Goal: Task Accomplishment & Management: Manage account settings

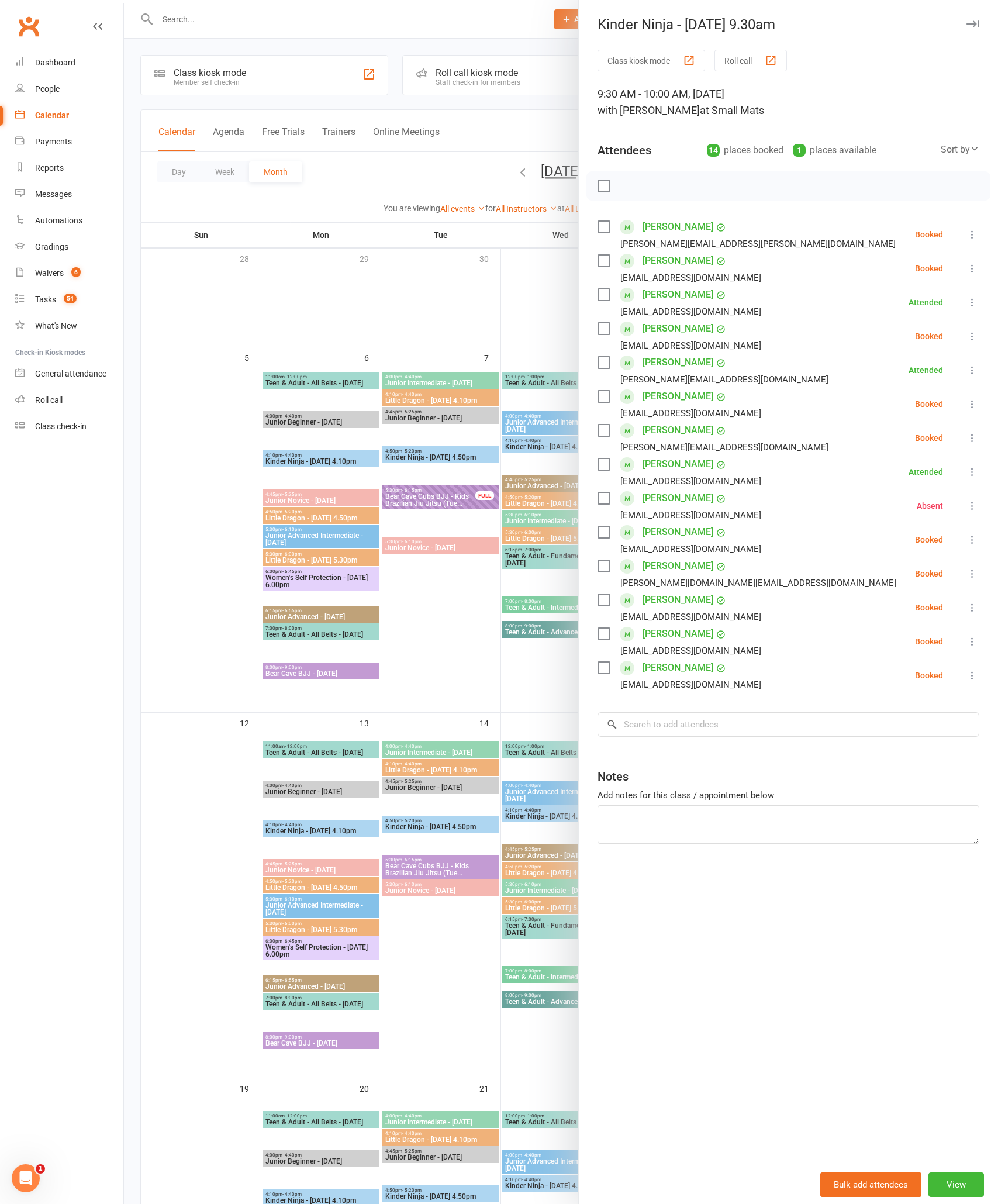
click at [442, 666] on div at bounding box center [561, 602] width 874 height 1204
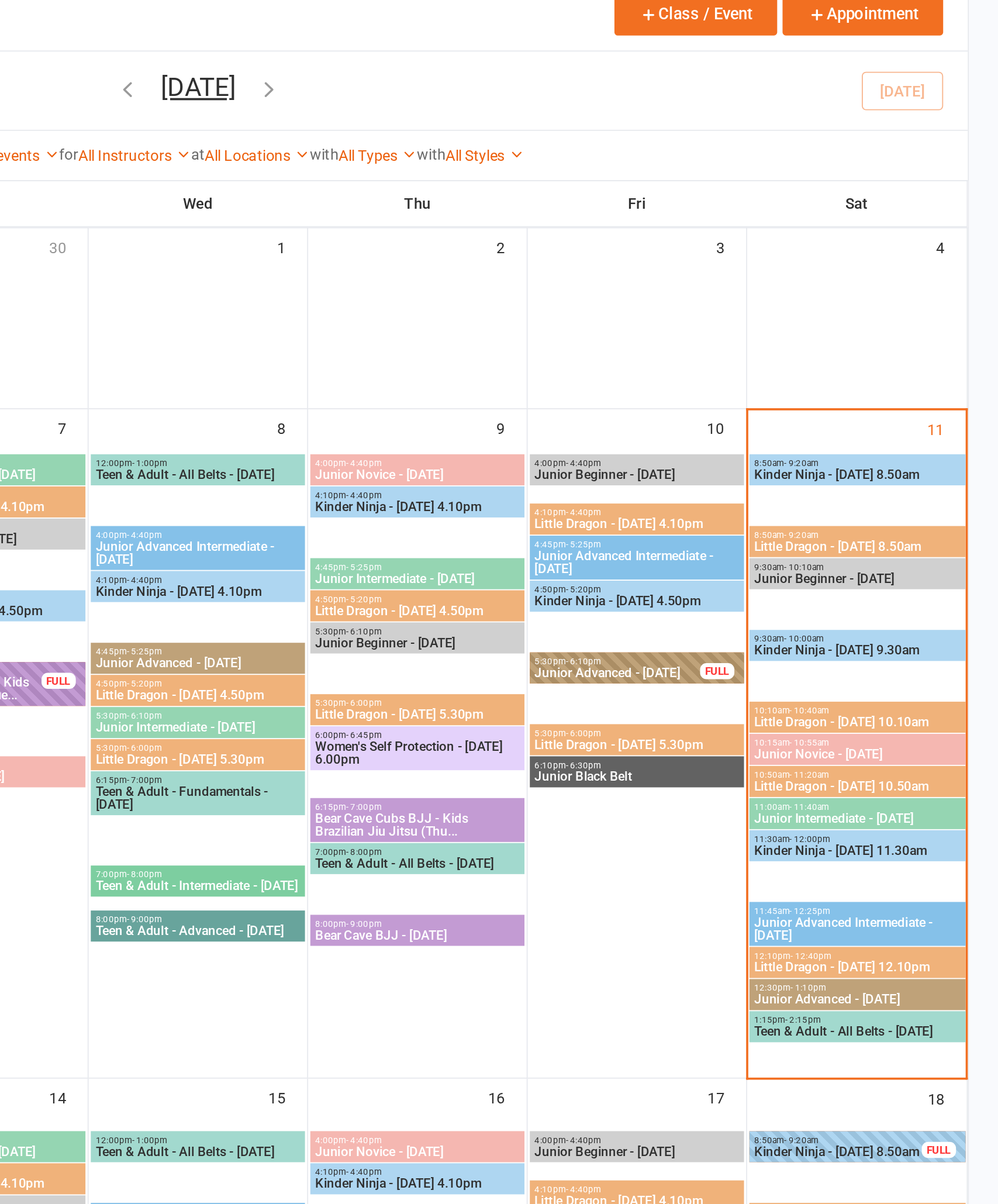
click at [864, 509] on span "10:10am - 10:40am" at bounding box center [920, 512] width 113 height 6
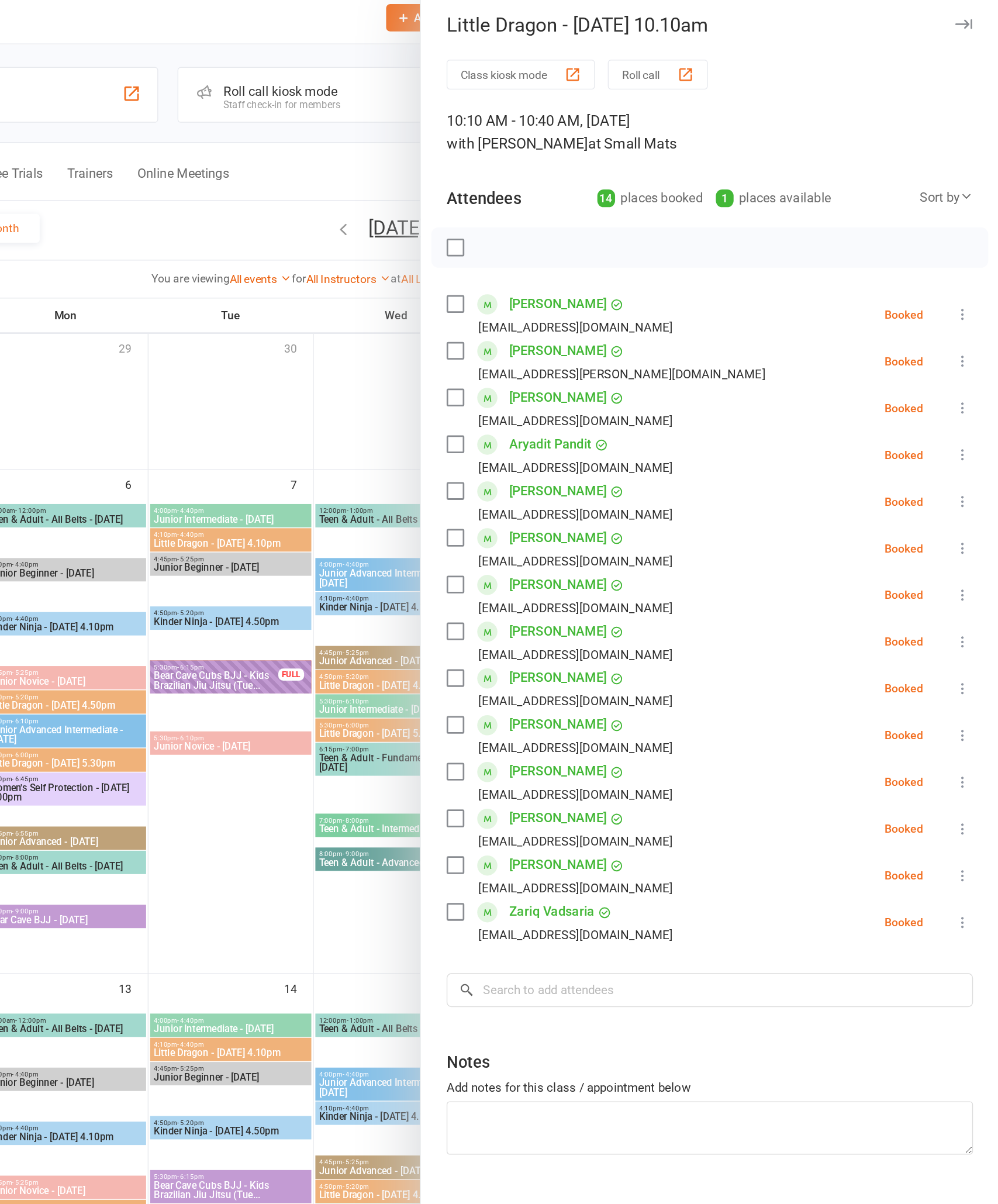
click at [966, 263] on icon at bounding box center [972, 268] width 12 height 12
click at [853, 338] on link "Check in" at bounding box center [915, 338] width 126 height 23
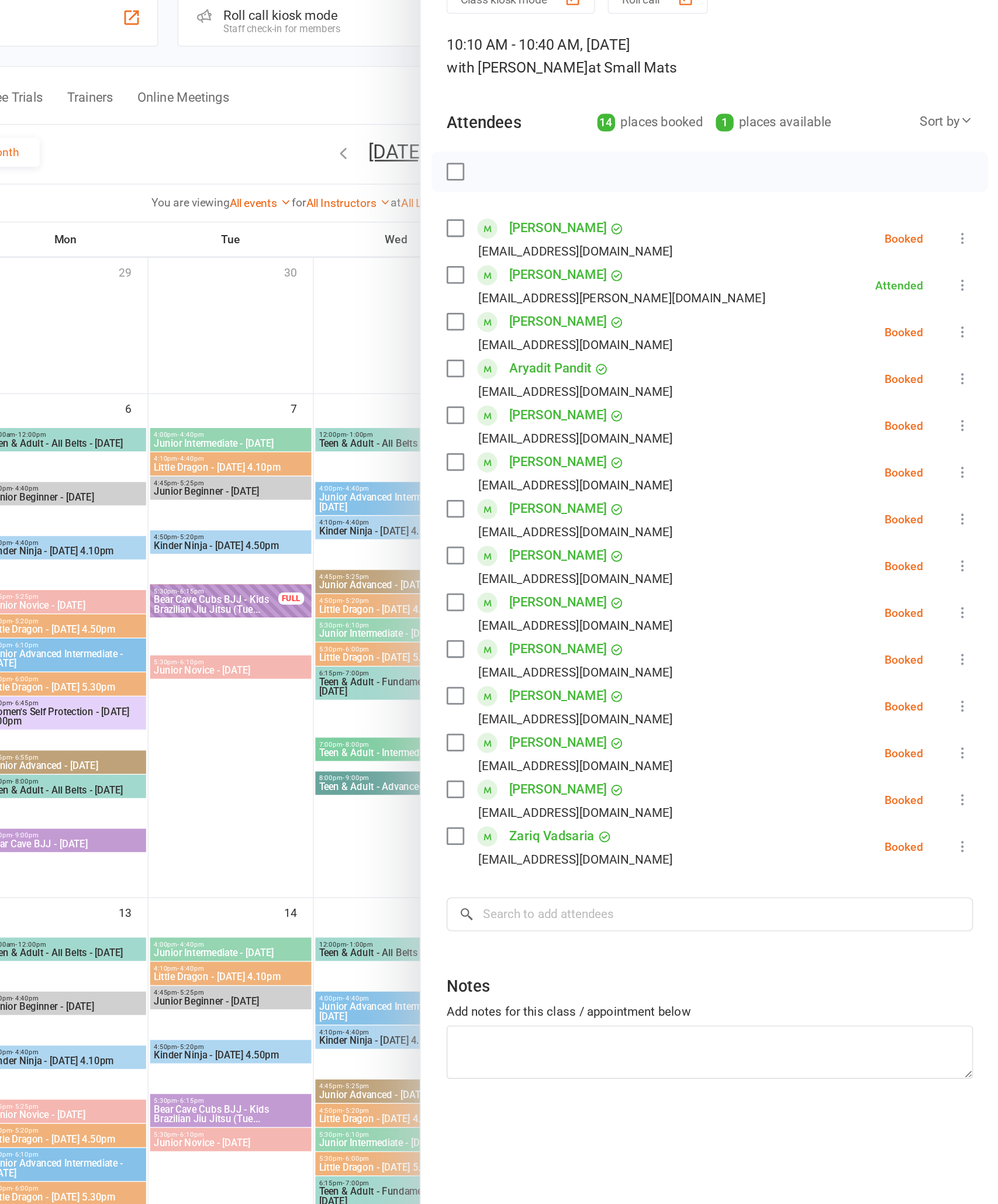
click at [710, 300] on div "Class kiosk mode Roll call 10:10 AM - 10:40 AM, [DATE] with [PERSON_NAME] at Sm…" at bounding box center [789, 607] width 420 height 1115
click at [966, 363] on button at bounding box center [973, 370] width 14 height 14
click at [853, 428] on link "Check in" at bounding box center [915, 440] width 126 height 23
click at [966, 602] on icon at bounding box center [972, 608] width 12 height 12
click at [853, 665] on link "Check in" at bounding box center [915, 677] width 126 height 23
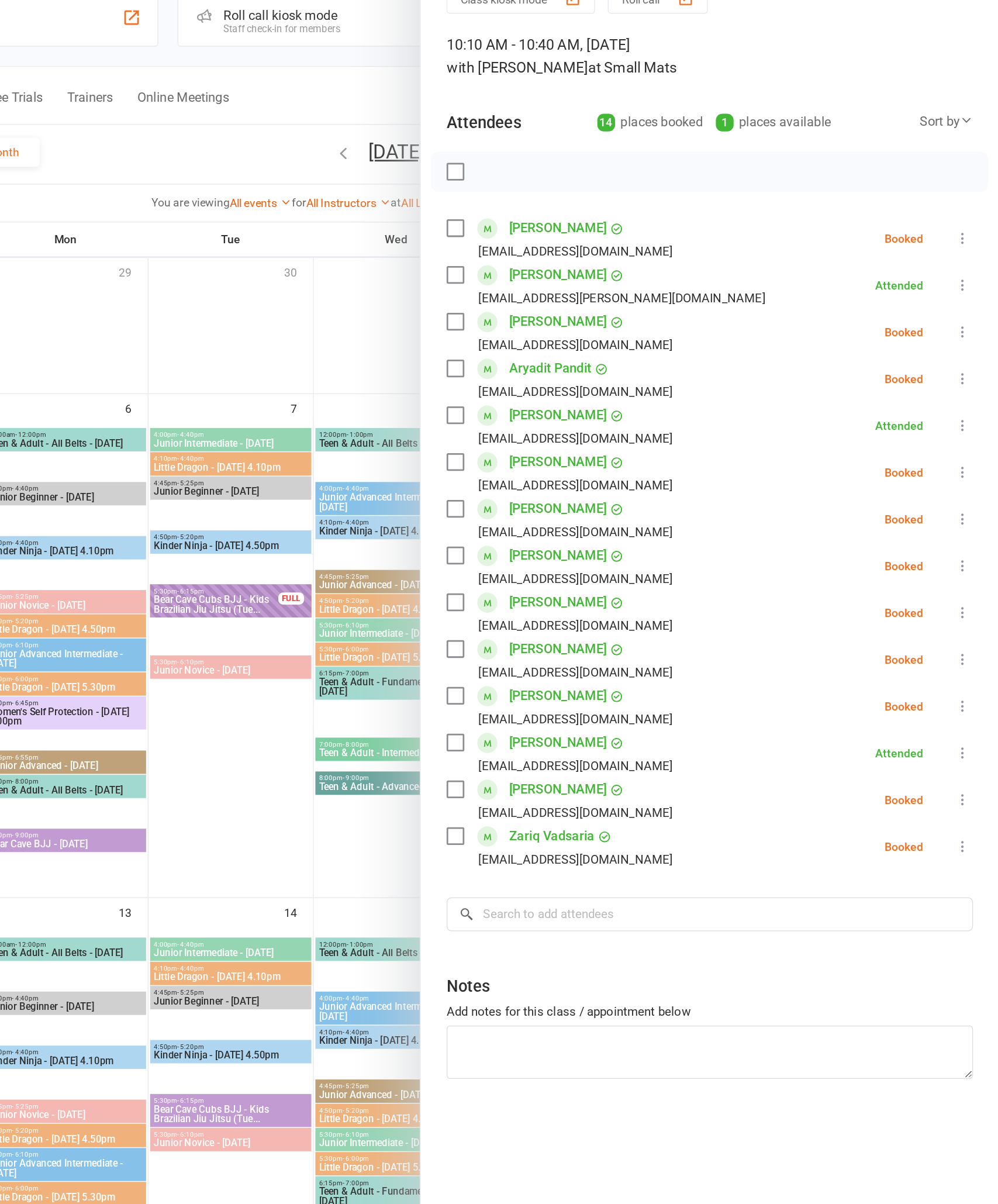
click at [966, 500] on icon at bounding box center [972, 506] width 12 height 12
click at [853, 563] on link "Check in" at bounding box center [915, 575] width 126 height 23
click at [966, 466] on icon at bounding box center [972, 472] width 12 height 12
click at [853, 530] on link "Check in" at bounding box center [915, 541] width 126 height 23
click at [598, 712] on input "search" at bounding box center [788, 724] width 382 height 25
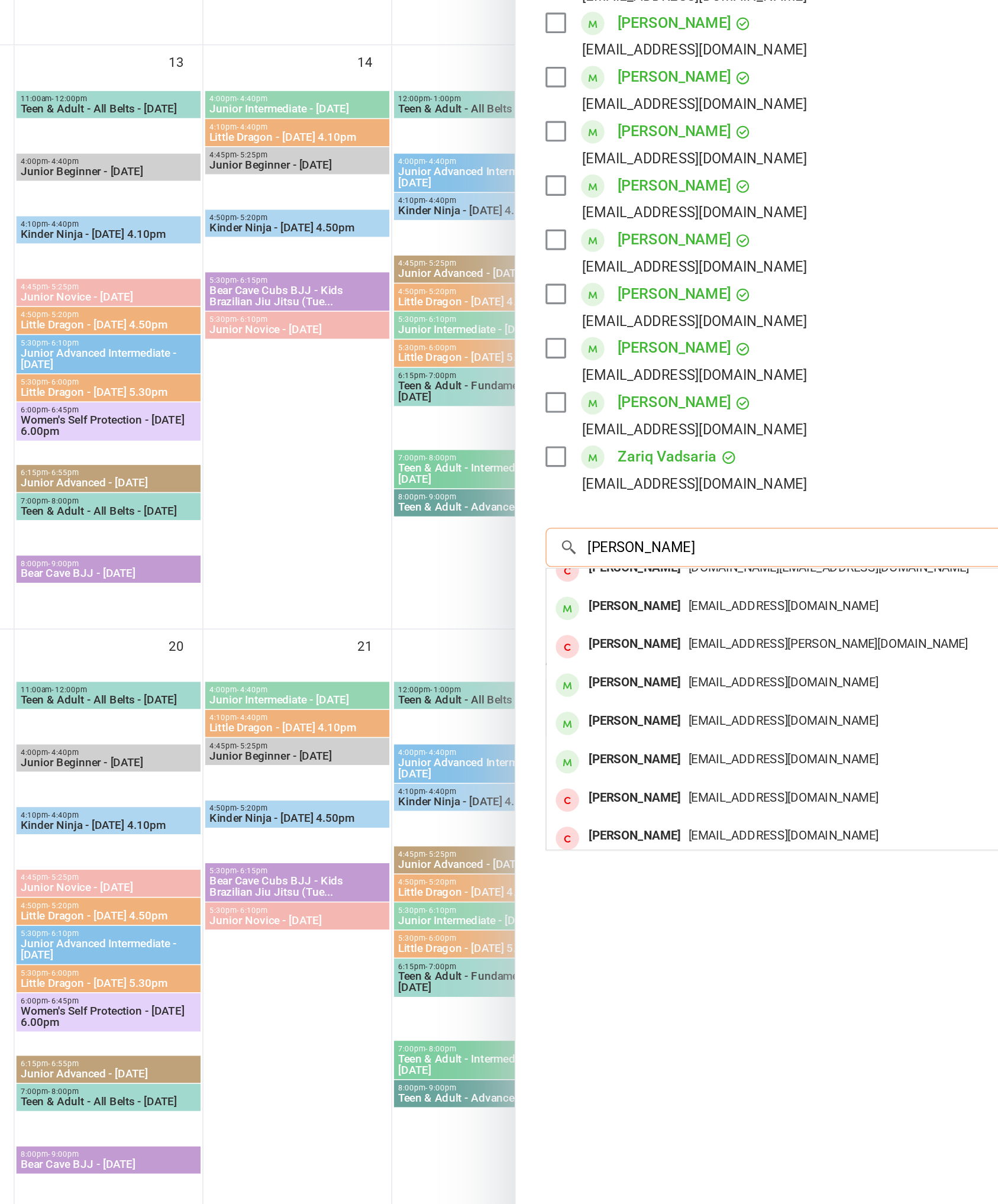
scroll to position [61, 0]
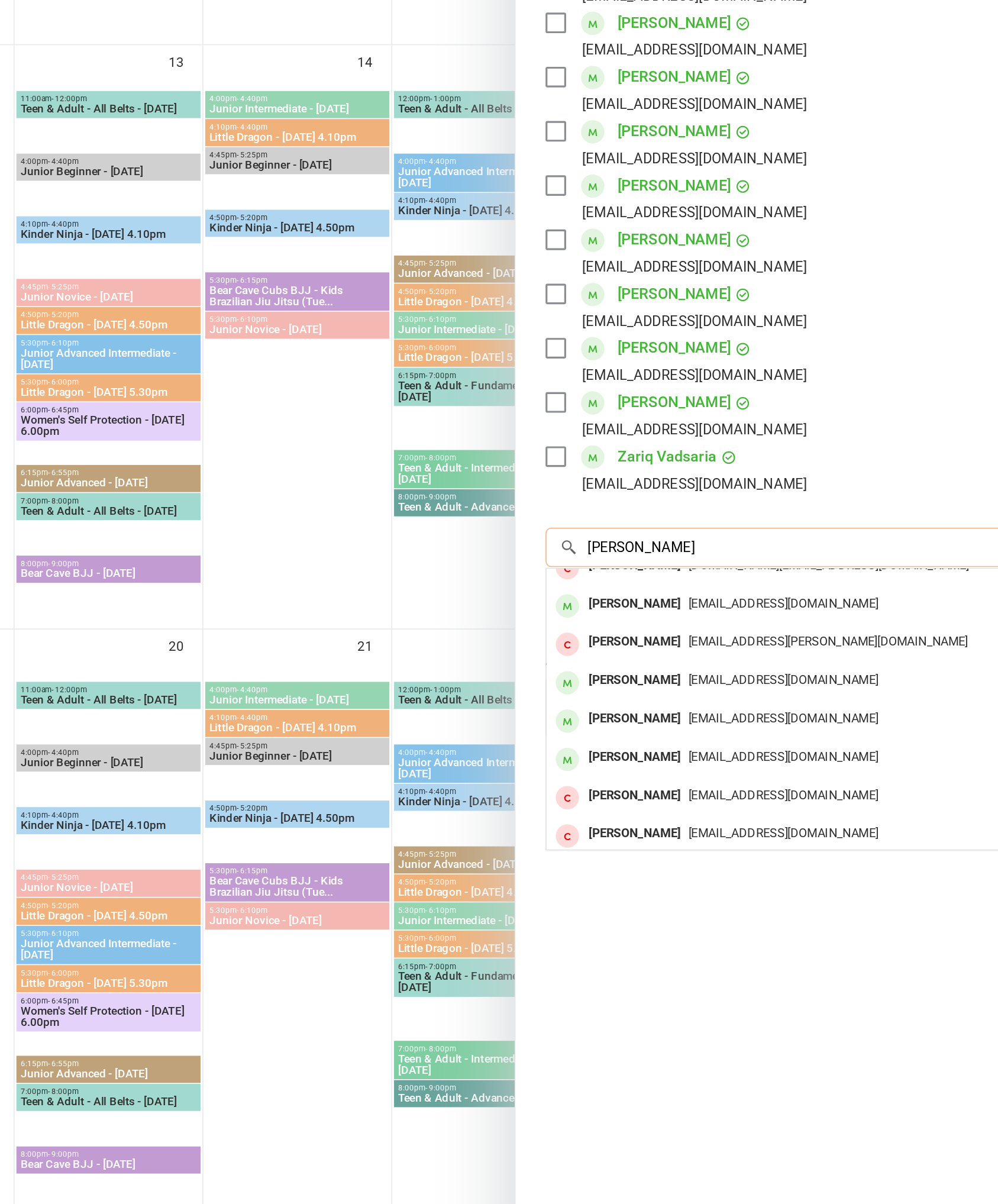
type input "[PERSON_NAME]"
click at [689, 788] on span "[EMAIL_ADDRESS][PERSON_NAME][DOMAIN_NAME]" at bounding box center [777, 792] width 177 height 9
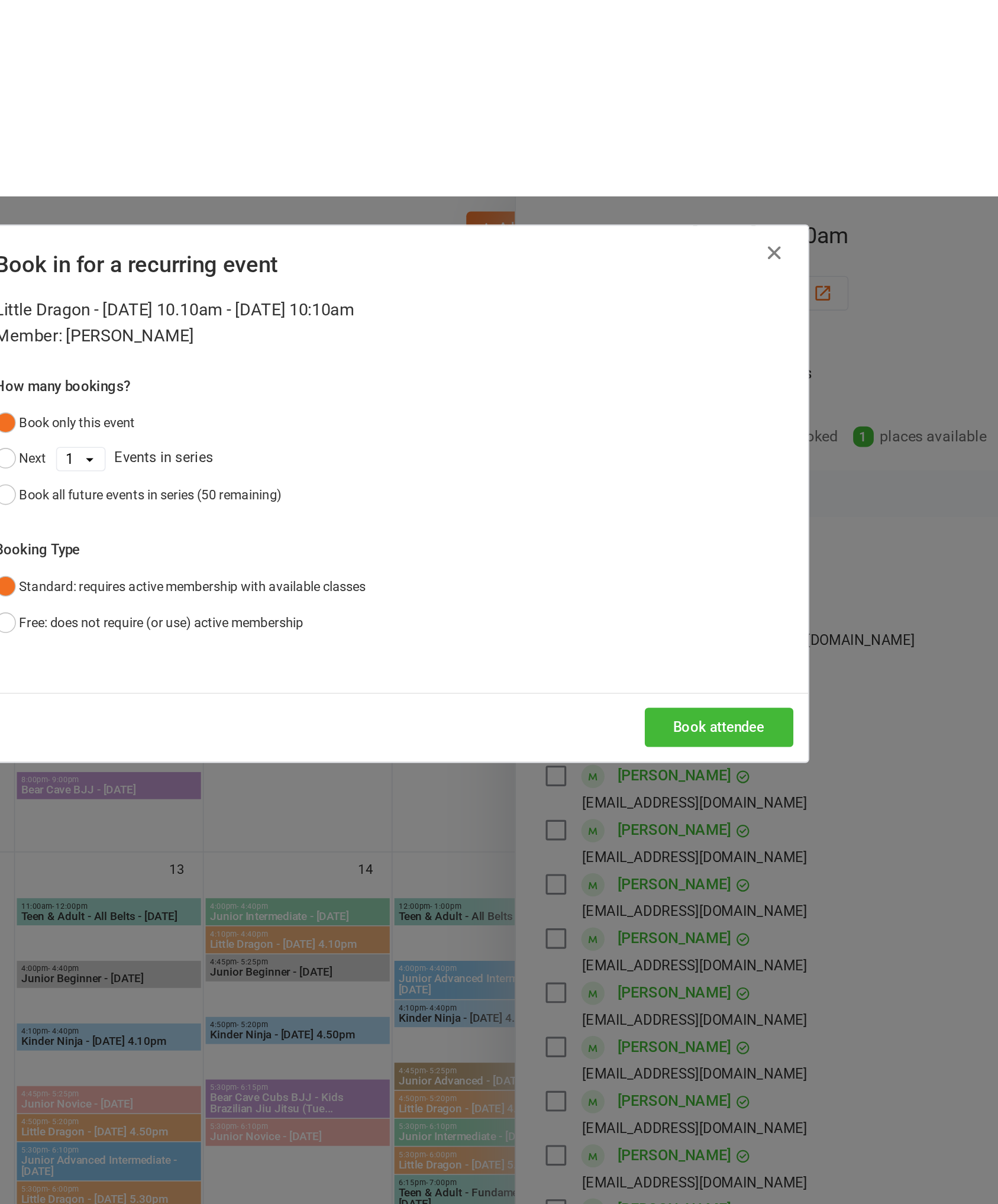
scroll to position [0, 0]
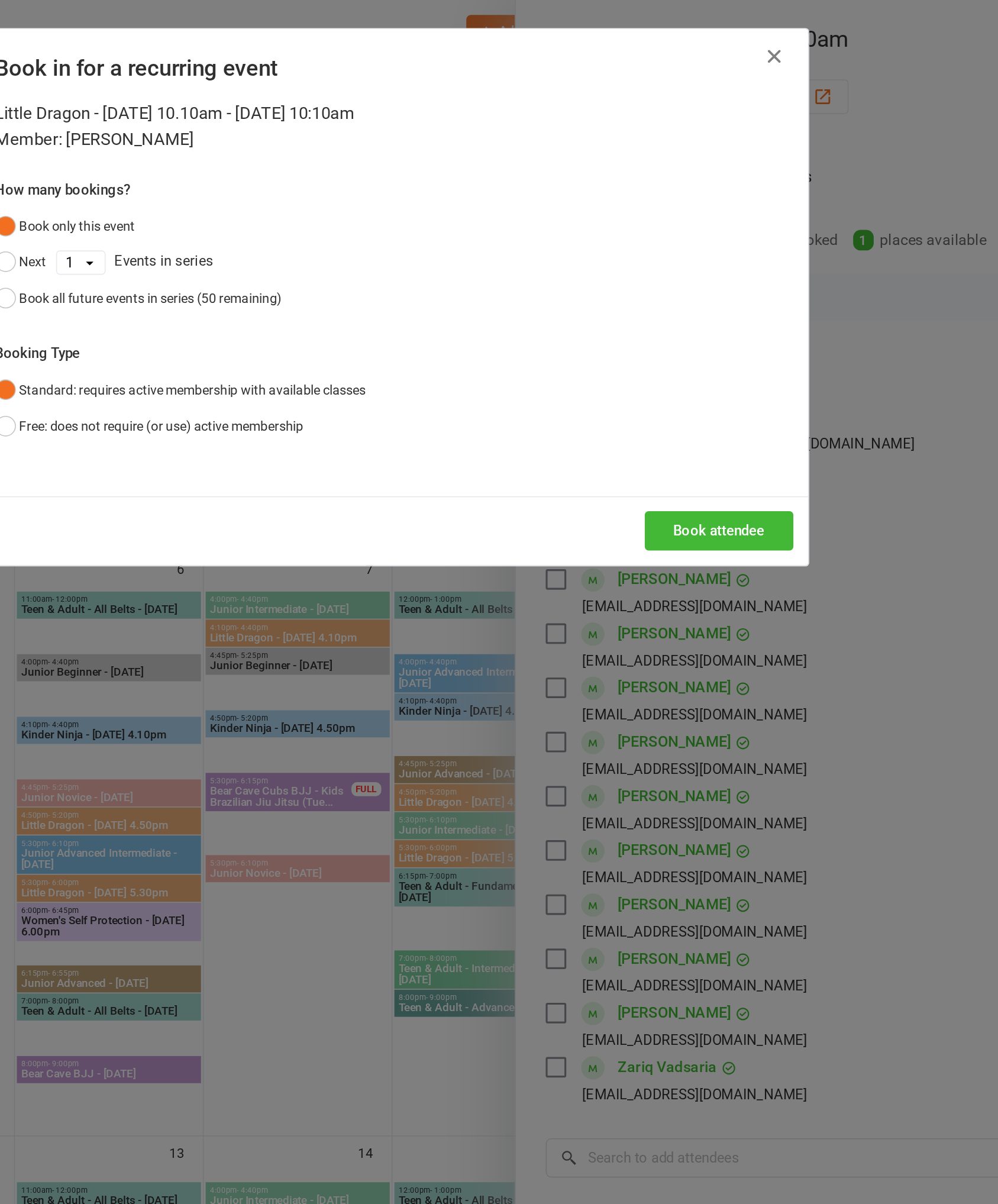
click at [736, 41] on icon "button" at bounding box center [743, 35] width 14 height 14
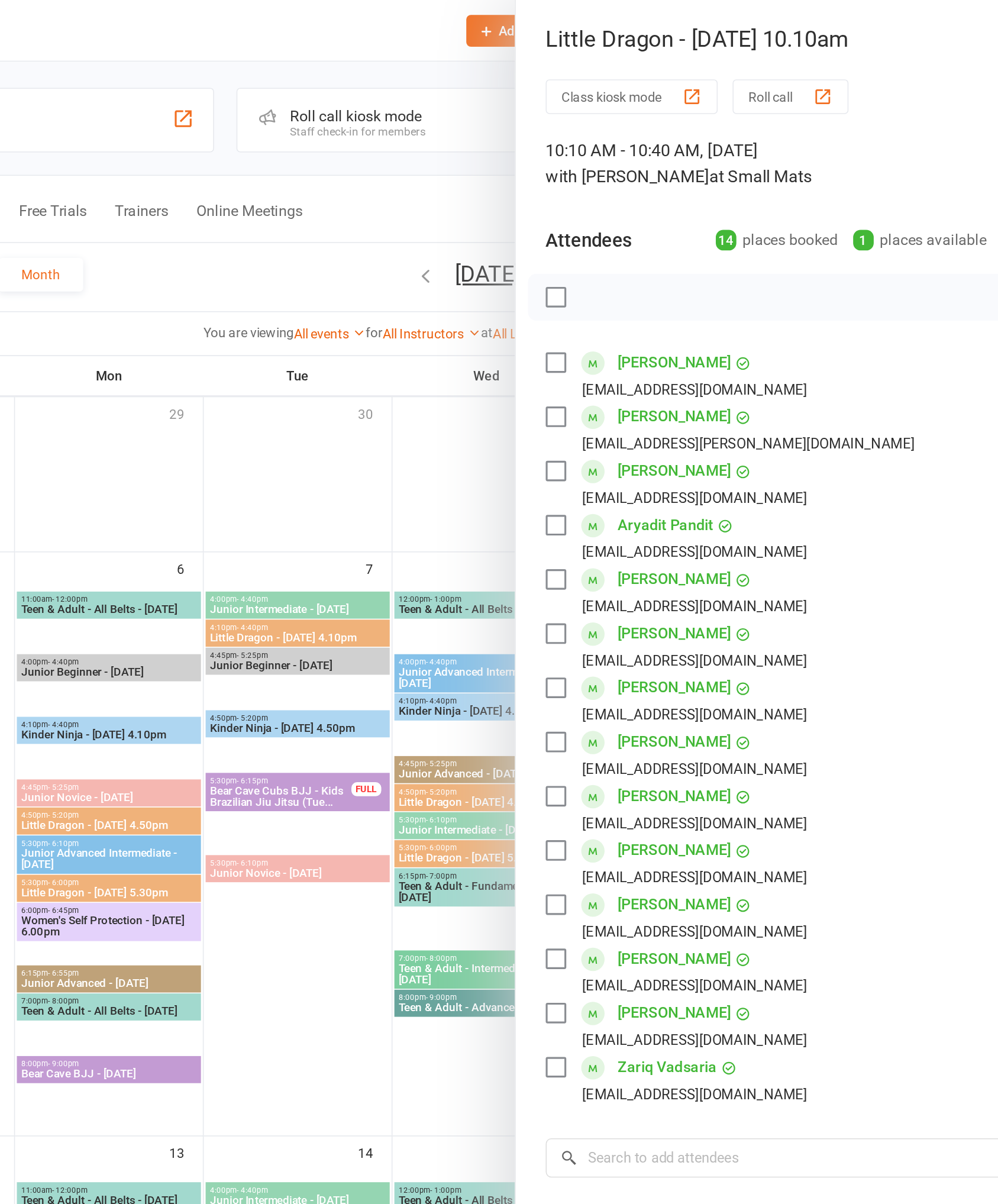
click at [219, 59] on div at bounding box center [562, 602] width 873 height 1204
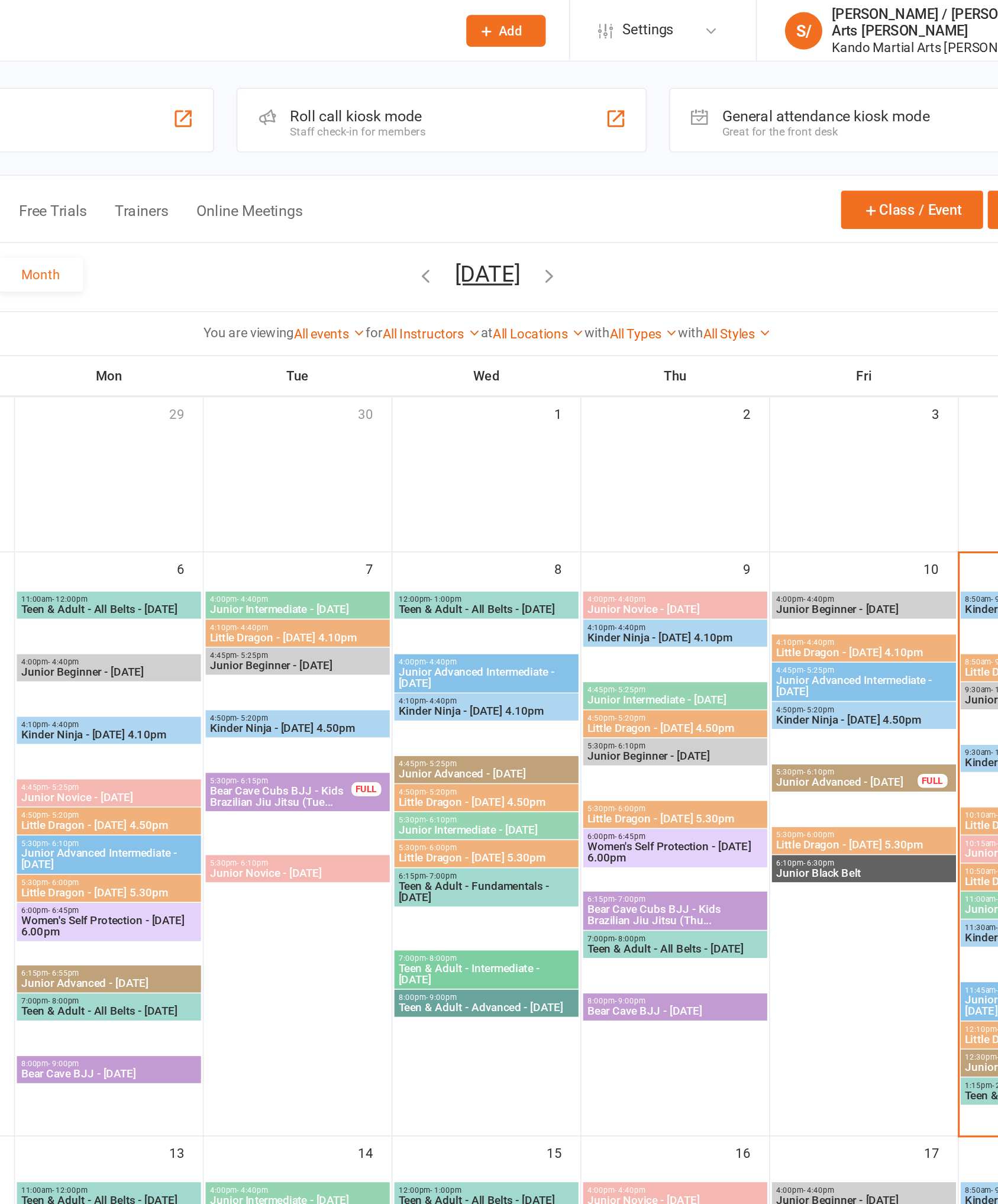
click at [161, 15] on input "text" at bounding box center [344, 19] width 377 height 17
click at [156, 16] on input "text" at bounding box center [344, 19] width 377 height 17
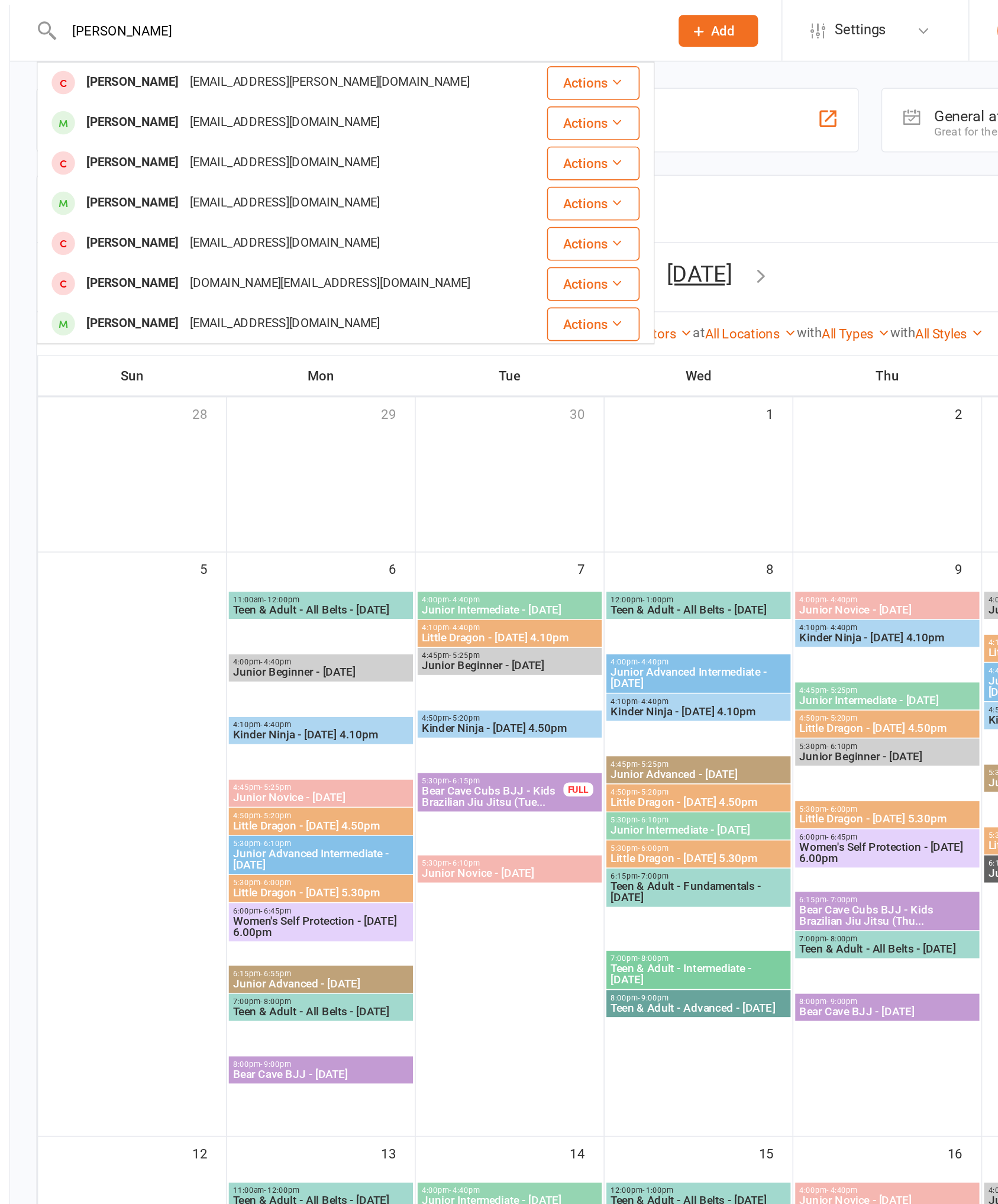
type input "[PERSON_NAME]"
click at [235, 56] on div "[EMAIL_ADDRESS][PERSON_NAME][DOMAIN_NAME]" at bounding box center [327, 52] width 184 height 17
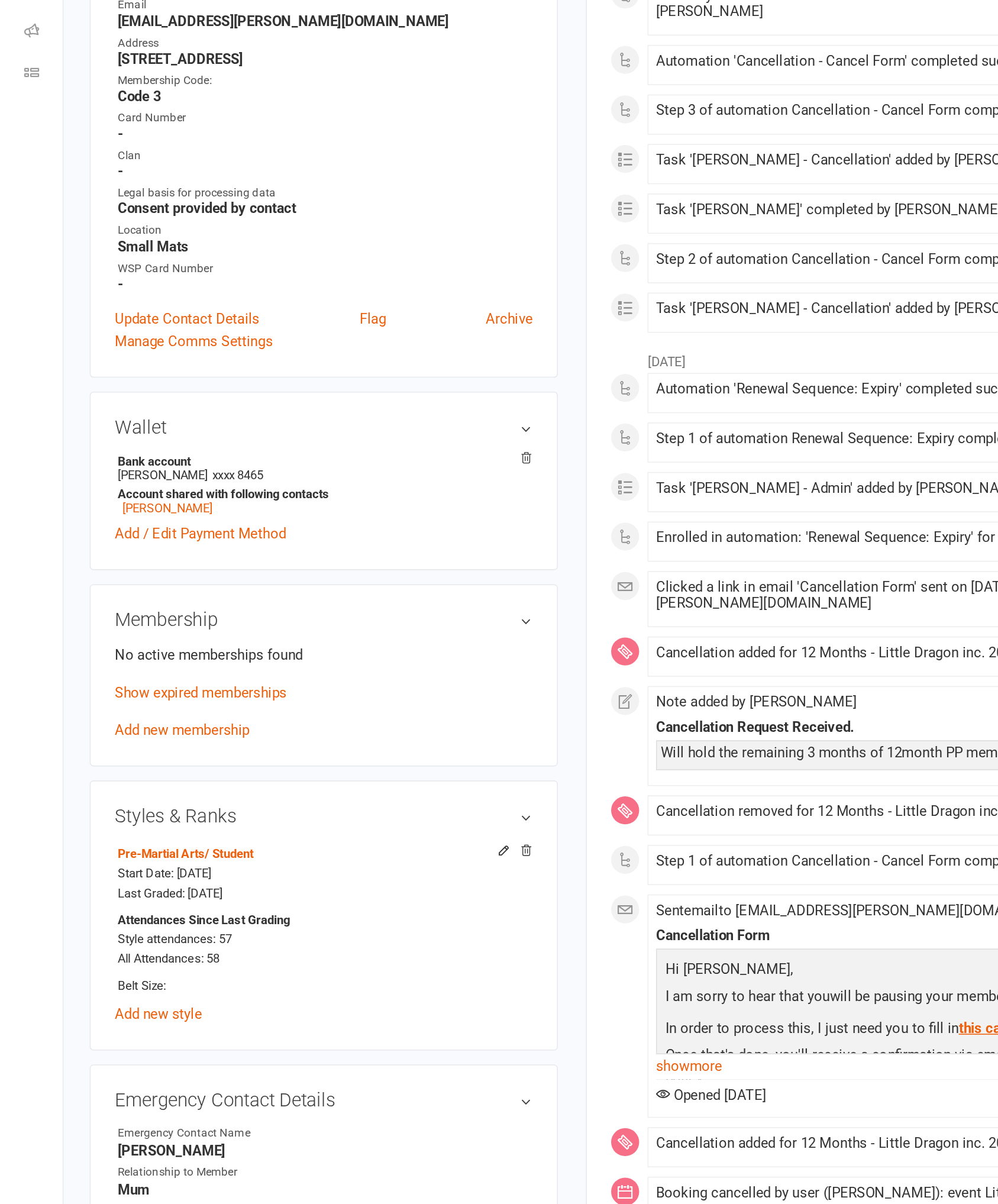
click at [126, 806] on link "Show expired memberships" at bounding box center [127, 811] width 109 height 10
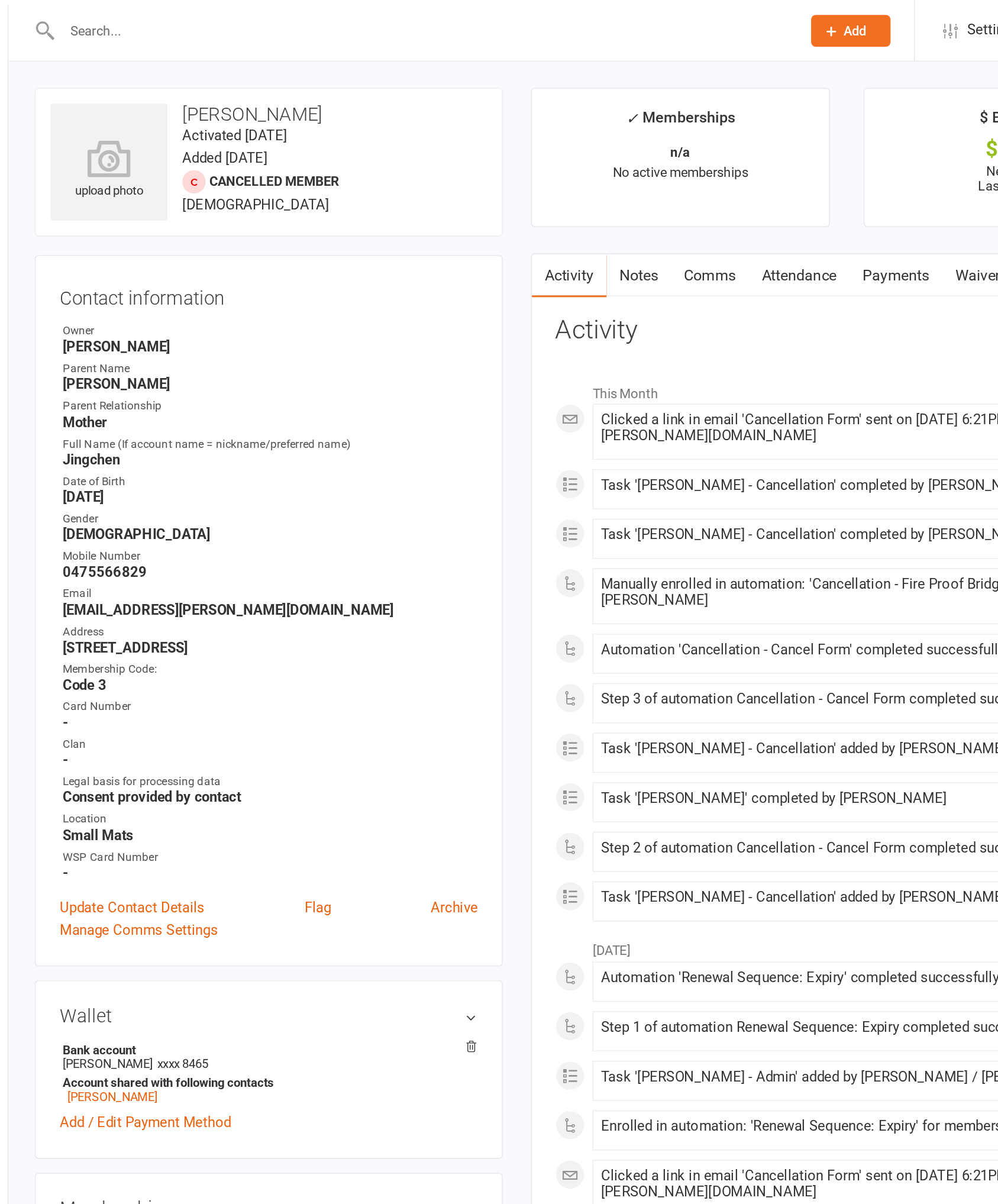
click at [419, 172] on link "Notes" at bounding box center [439, 174] width 41 height 27
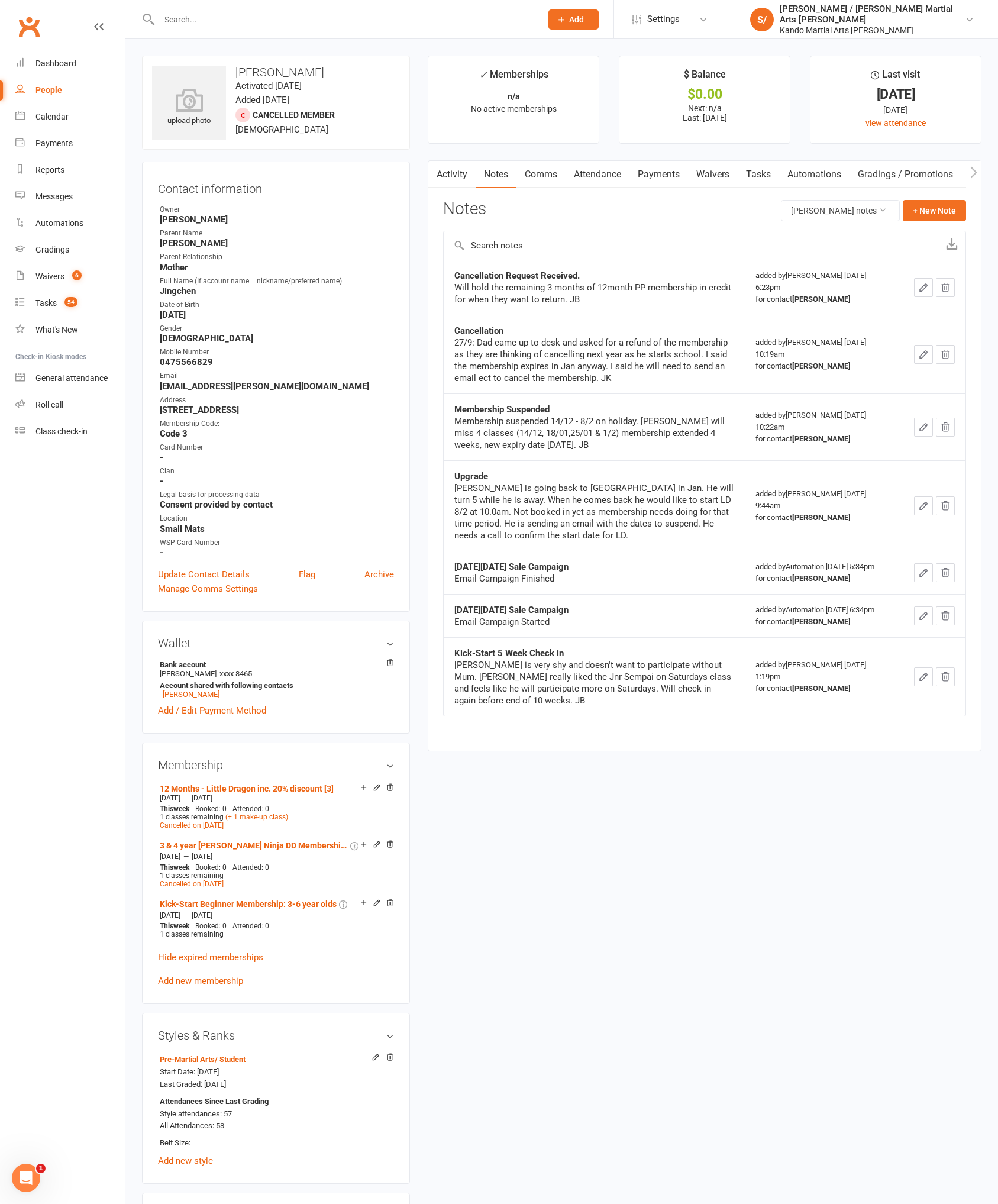
click at [468, 181] on link "Activity" at bounding box center [452, 174] width 47 height 27
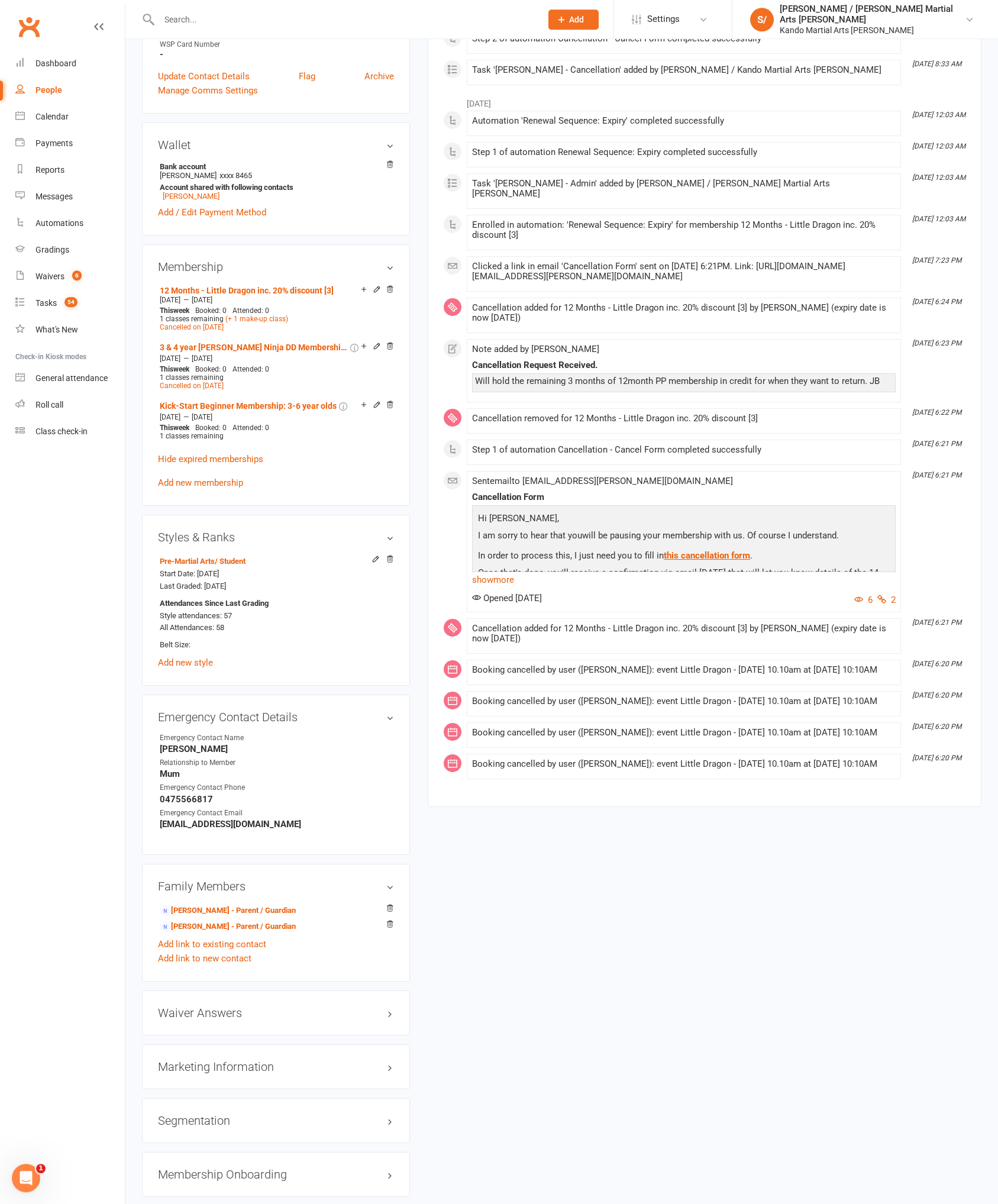
scroll to position [523, 0]
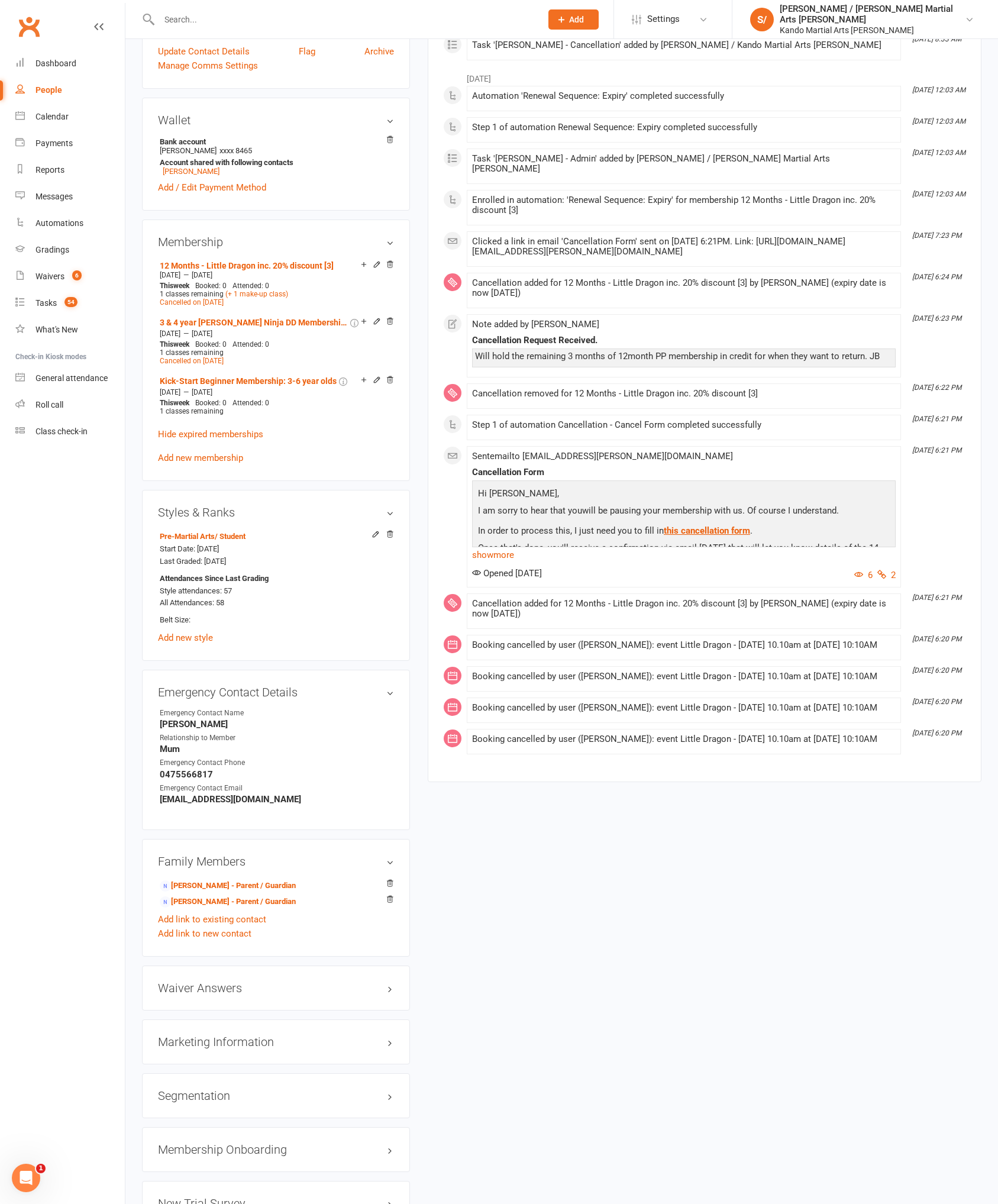
click at [520, 619] on div "Cancellation added for 12 Months - Little Dragon inc. 20% discount [3] by [PERS…" at bounding box center [683, 608] width 424 height 20
click at [498, 563] on link "show more" at bounding box center [683, 555] width 424 height 17
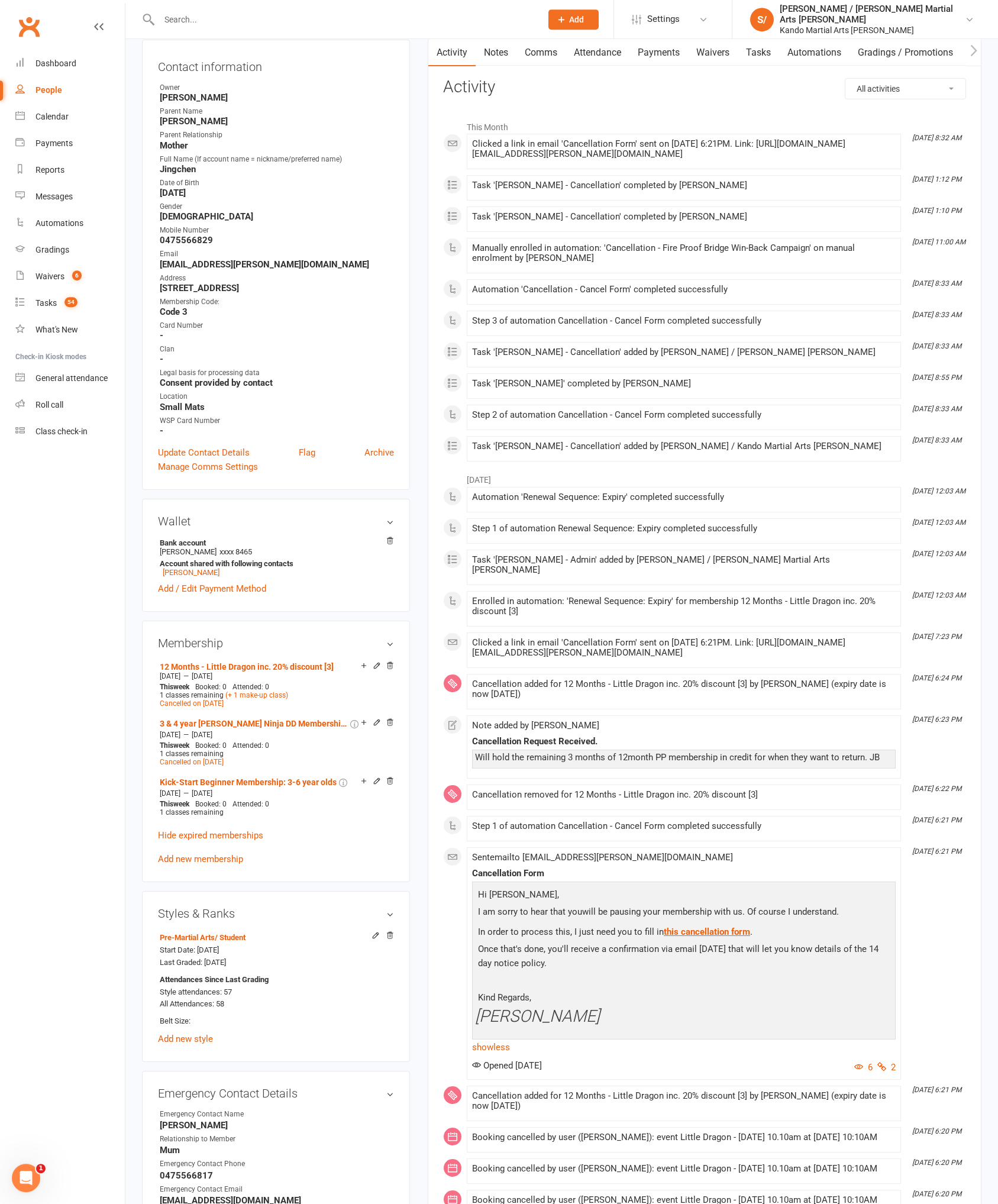
scroll to position [0, 0]
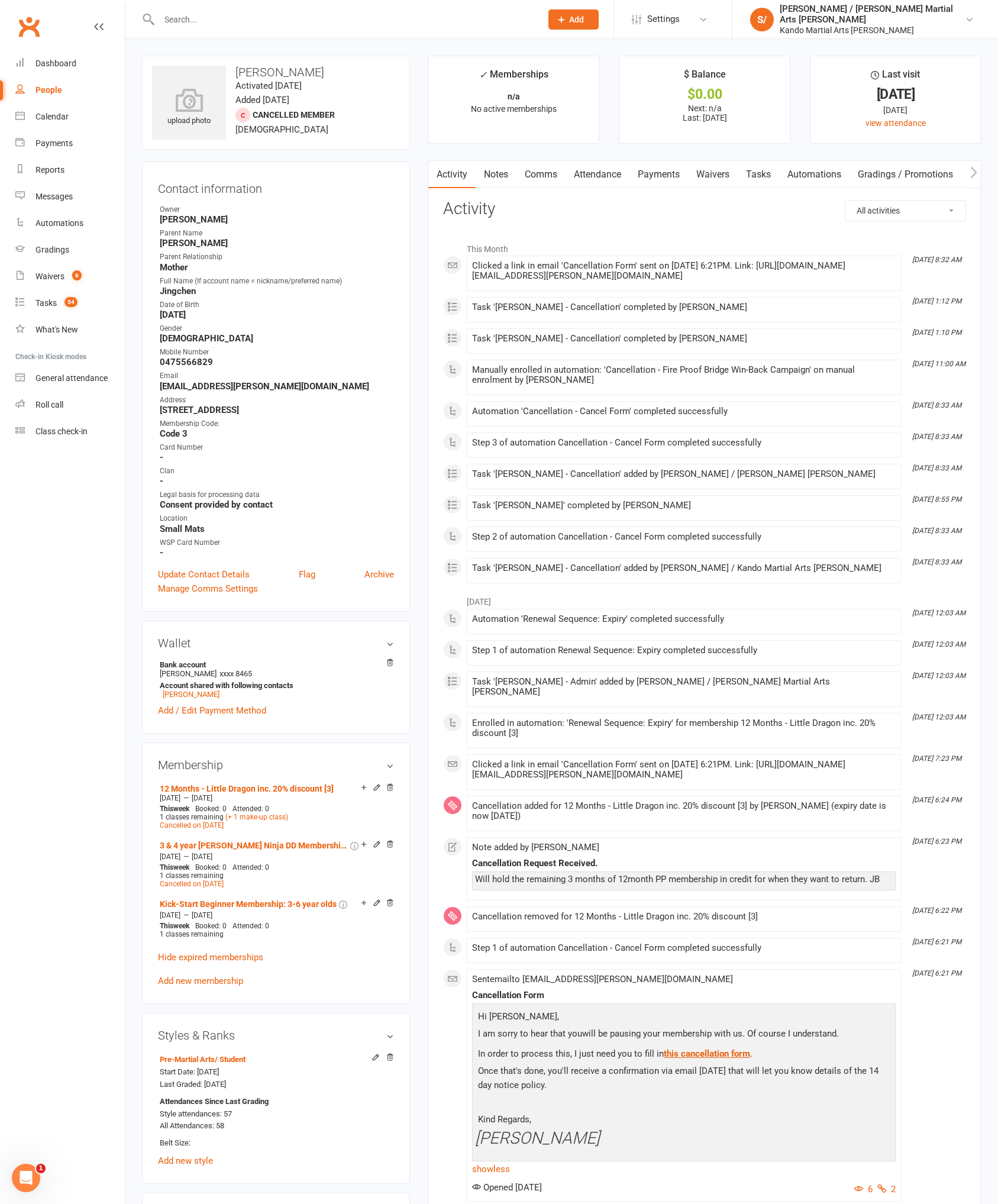
click at [553, 184] on link "Comms" at bounding box center [541, 174] width 49 height 27
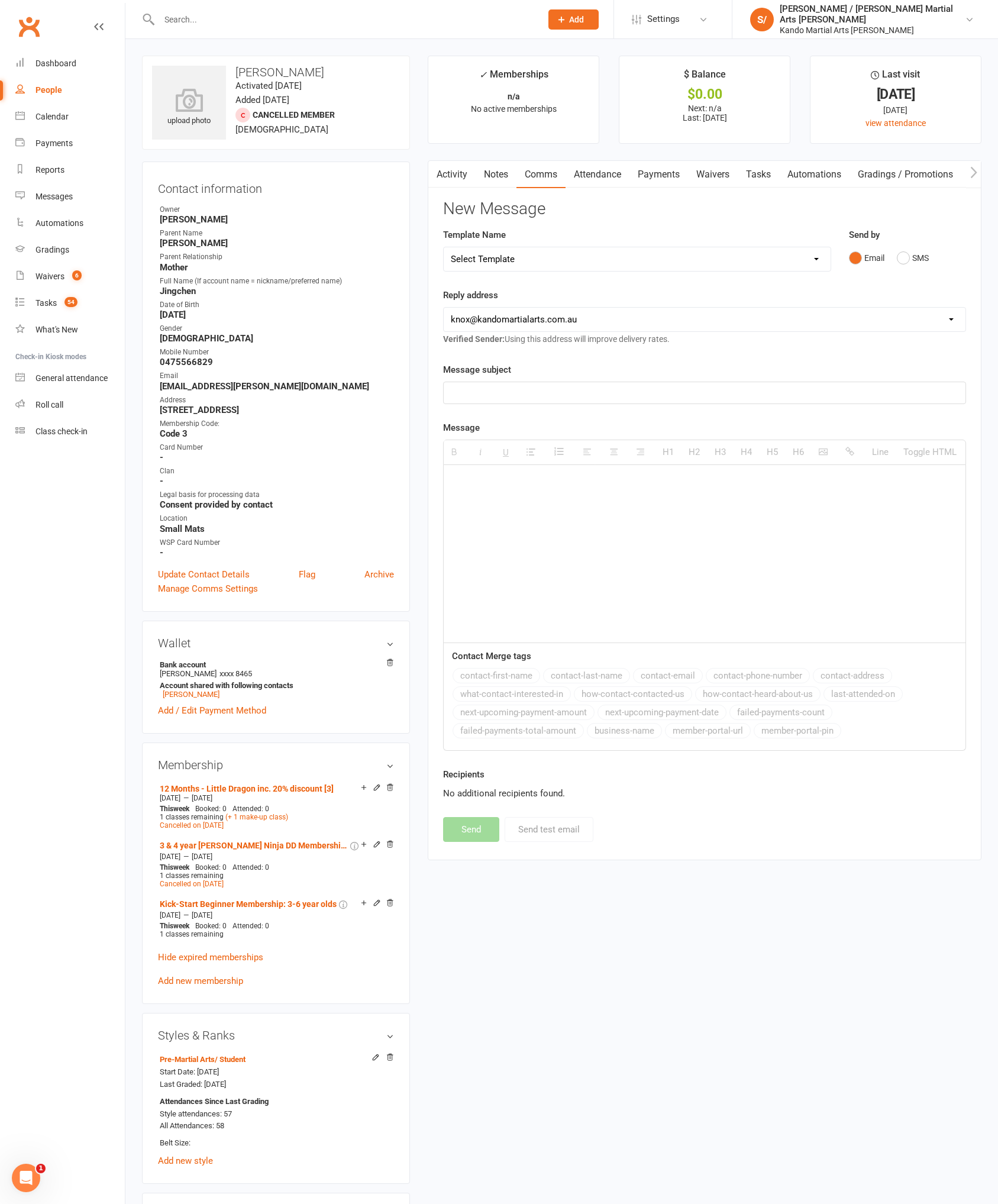
click at [502, 179] on link "Notes" at bounding box center [496, 174] width 41 height 27
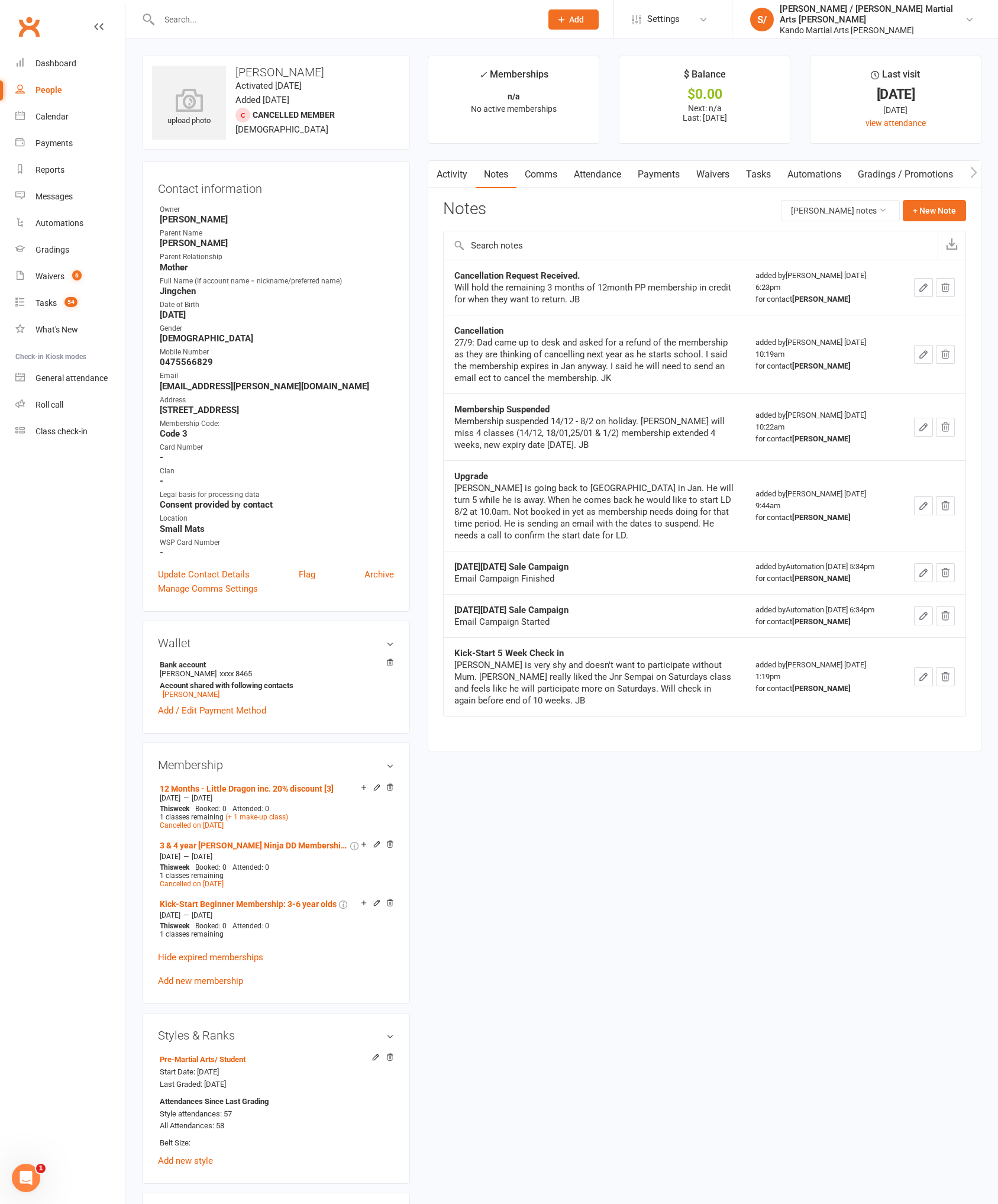
click at [70, 109] on link "Calendar" at bounding box center [70, 117] width 109 height 26
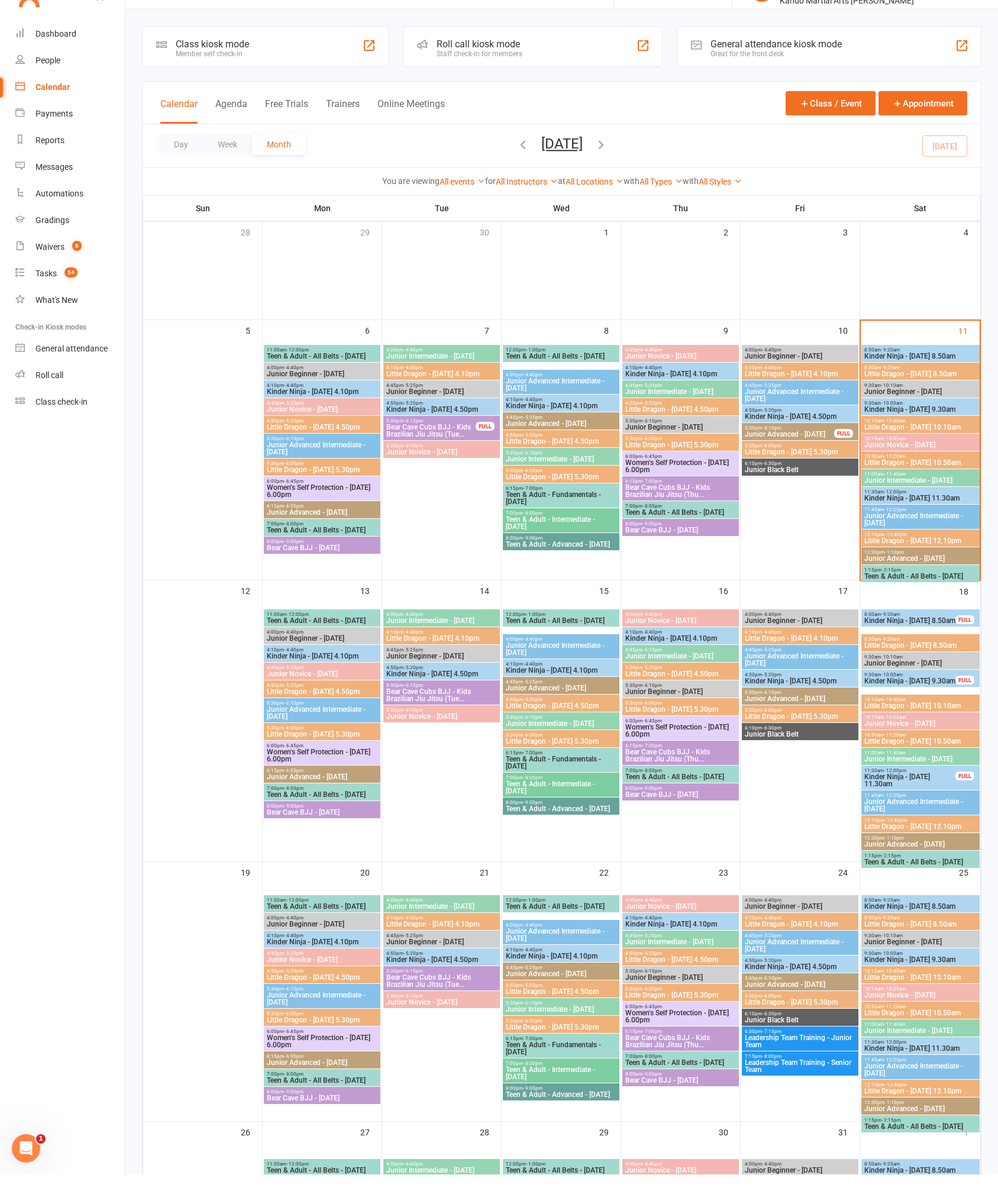
scroll to position [30, 0]
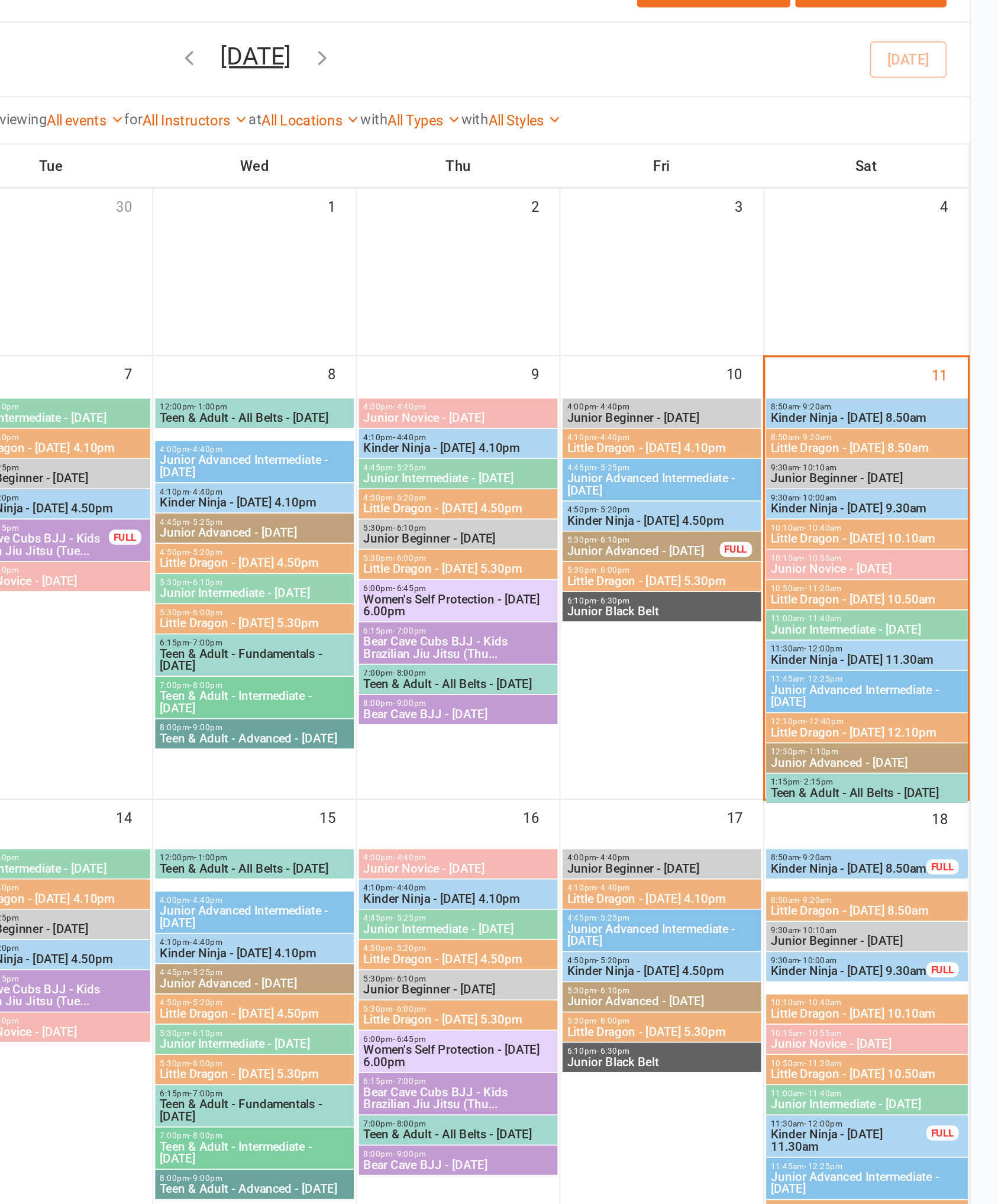
click at [862, 415] on div "10:10am - 10:40am Little Dragon - [DATE] 10.10am" at bounding box center [921, 424] width 118 height 17
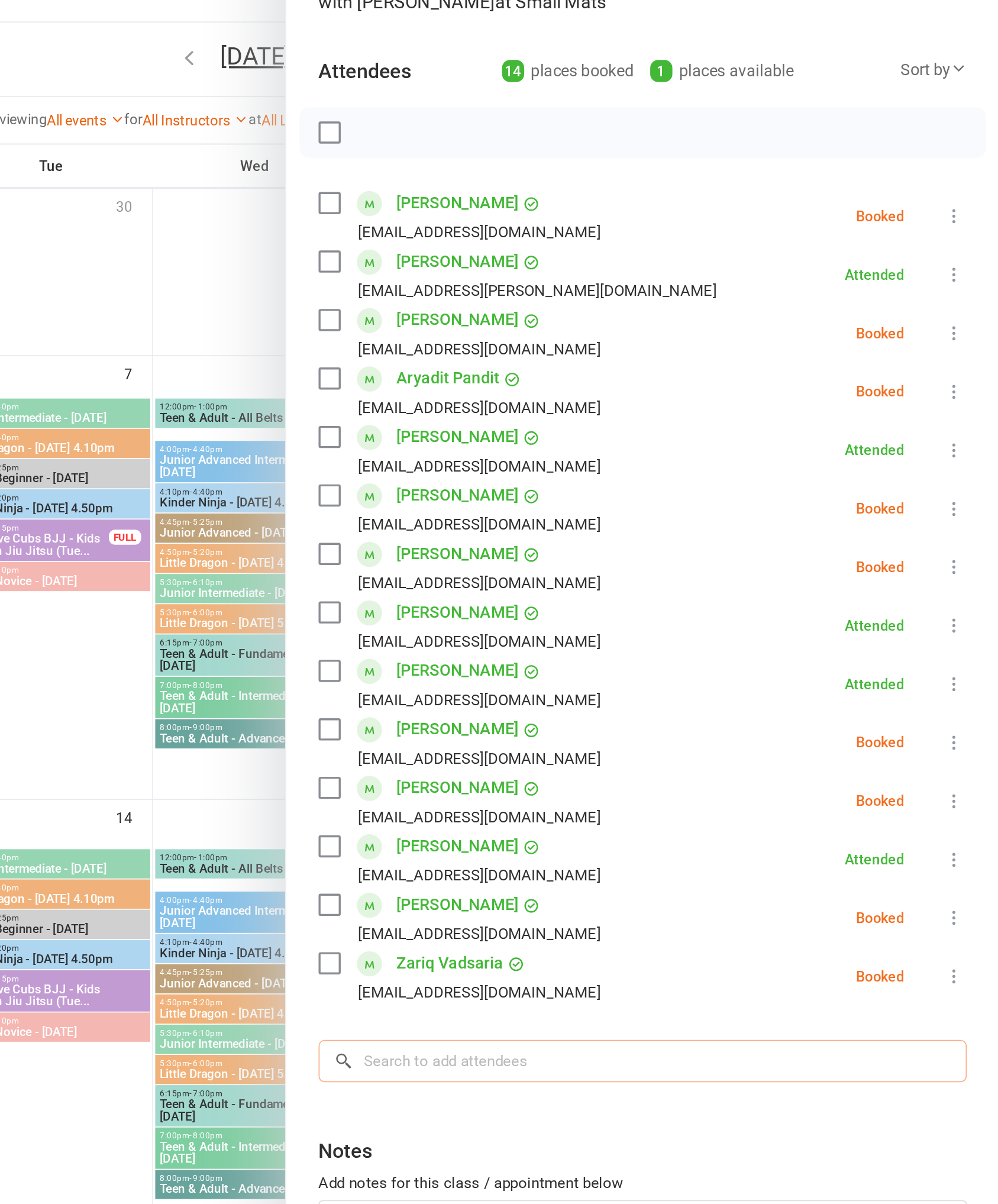
click at [599, 720] on input "search" at bounding box center [789, 733] width 381 height 25
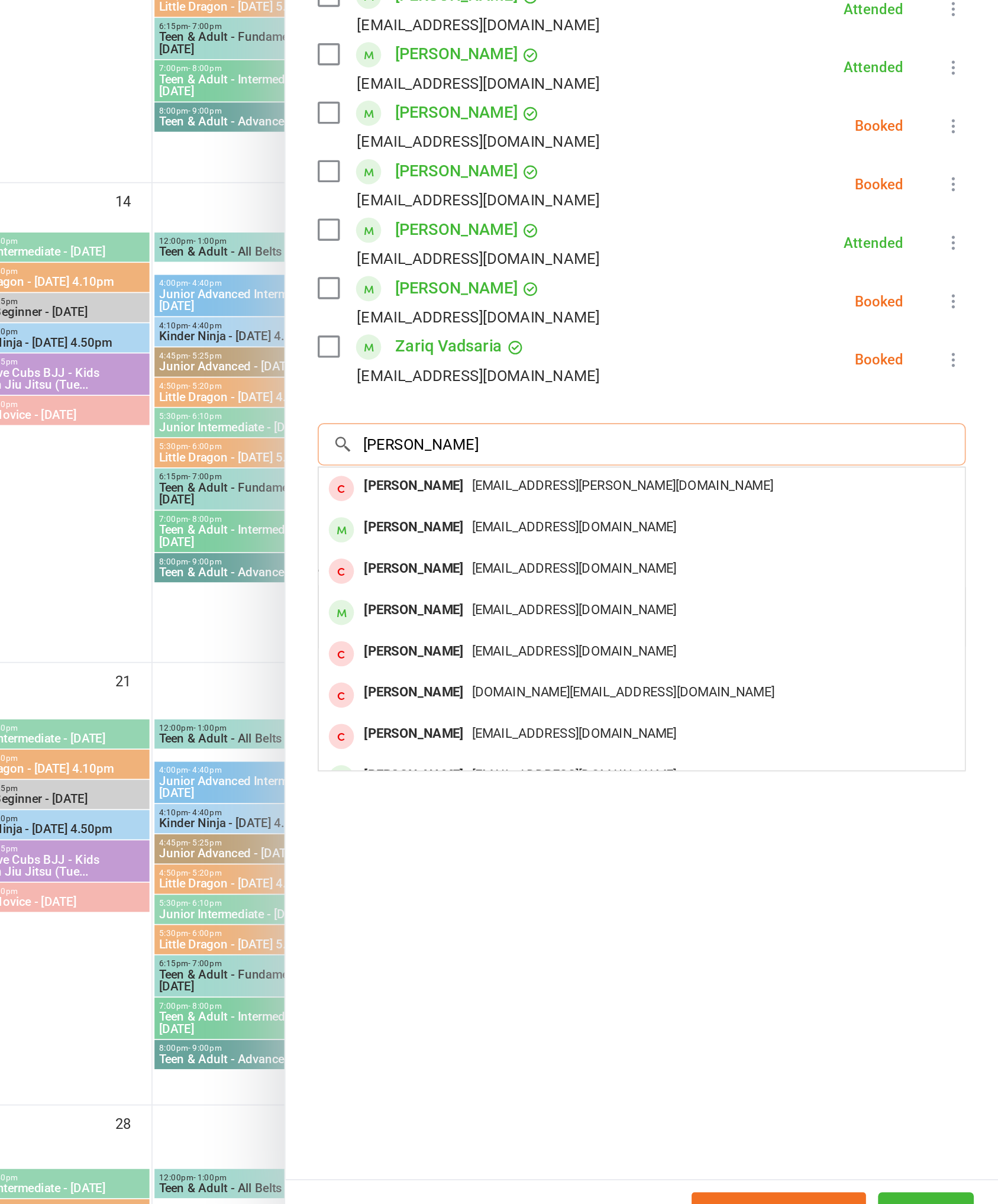
type input "[PERSON_NAME]"
click at [621, 749] on div "[PERSON_NAME]" at bounding box center [656, 757] width 68 height 17
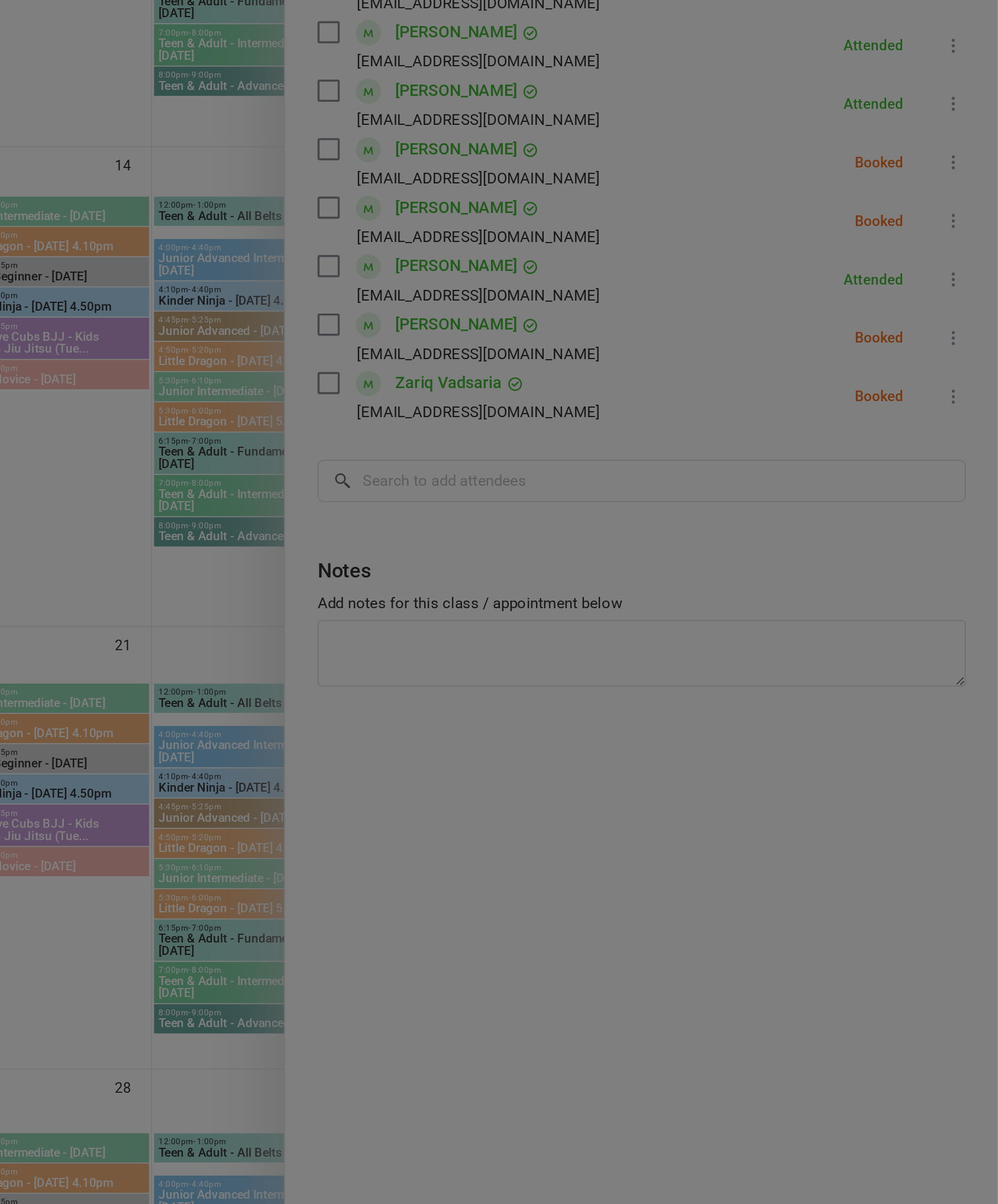
scroll to position [72, 0]
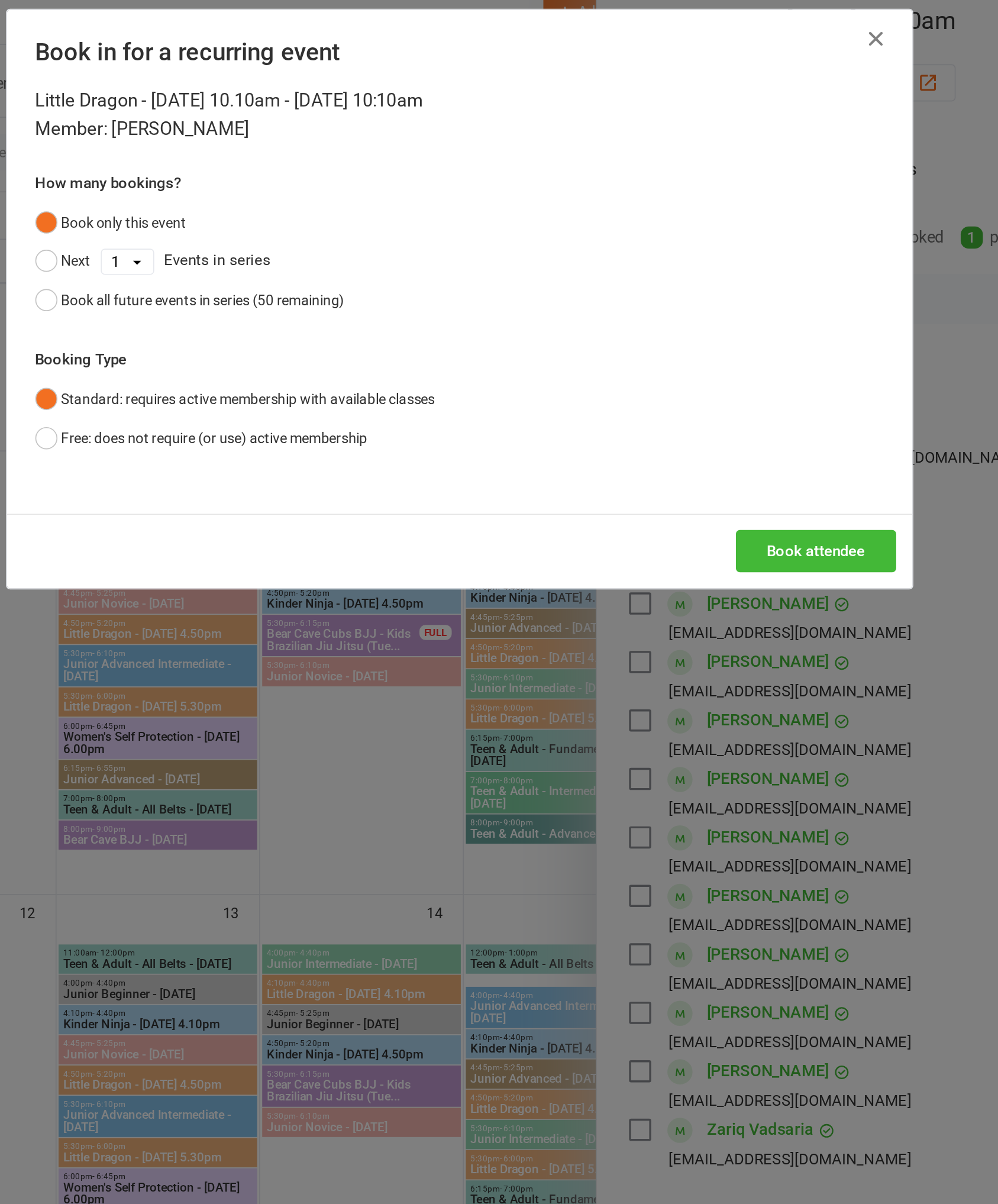
click at [251, 281] on button "Free: does not require (or use) active membership" at bounding box center [348, 269] width 196 height 22
click at [661, 349] on button "Book attendee" at bounding box center [708, 336] width 94 height 25
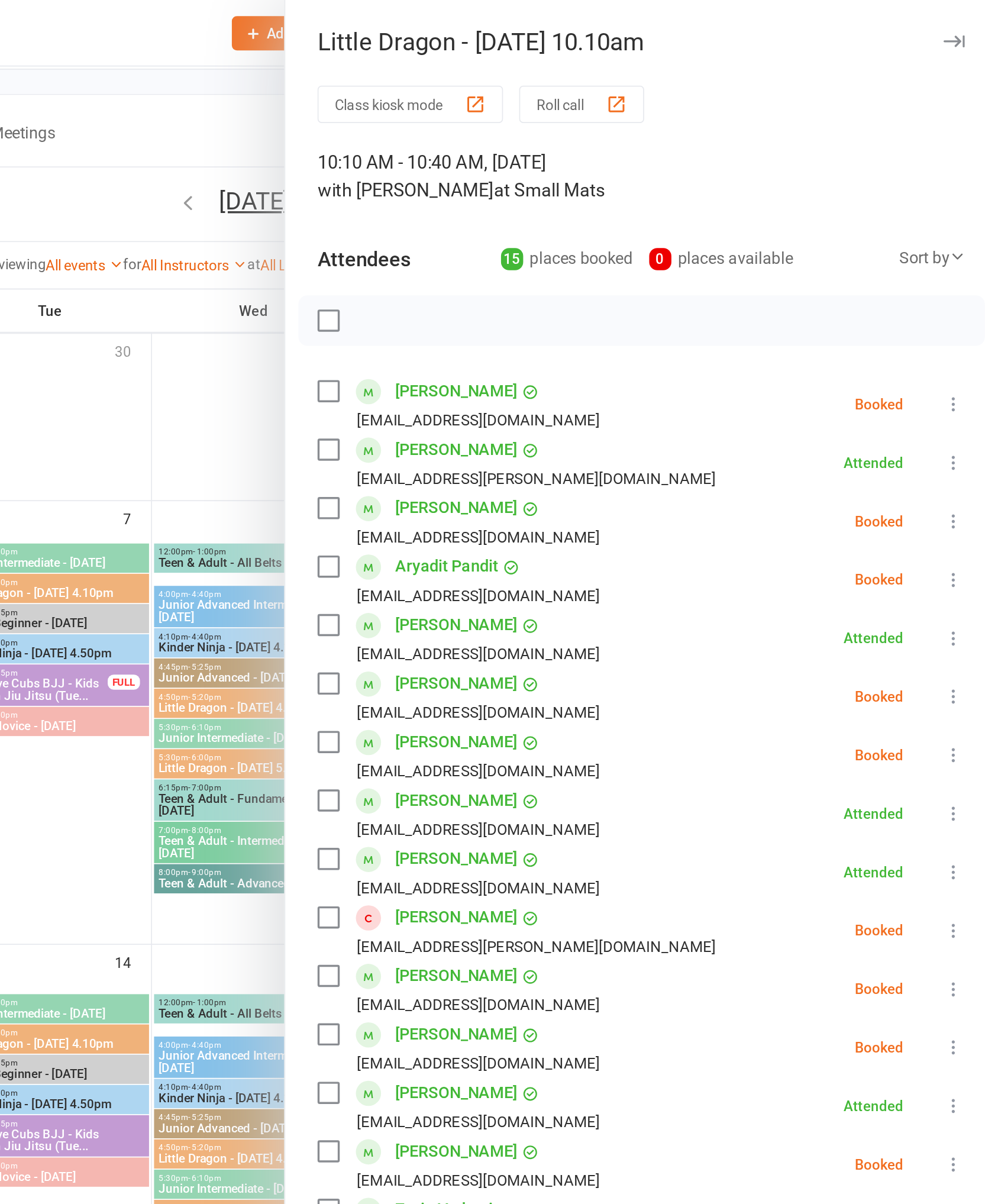
scroll to position [56, 0]
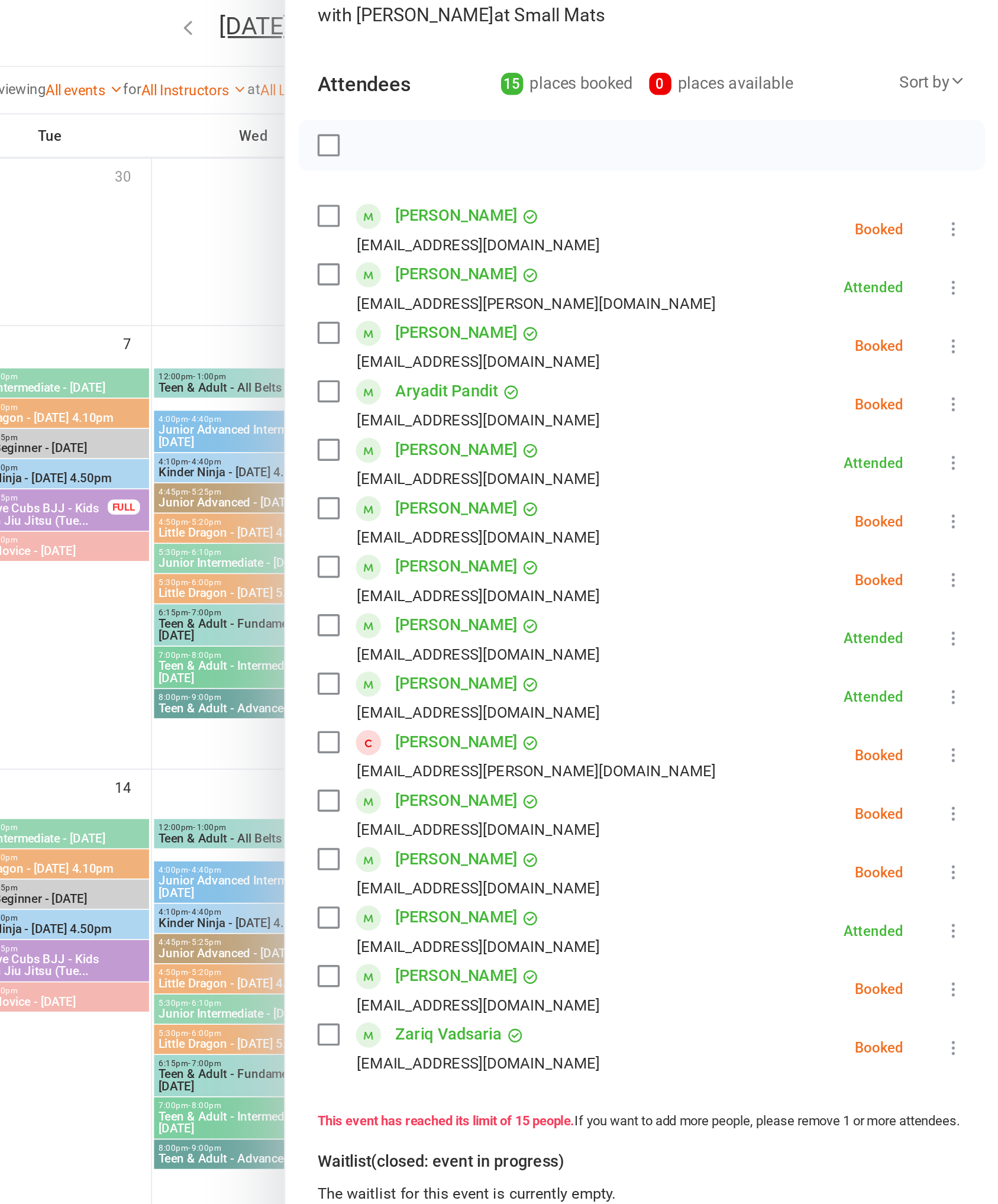
click at [599, 292] on label at bounding box center [604, 298] width 12 height 12
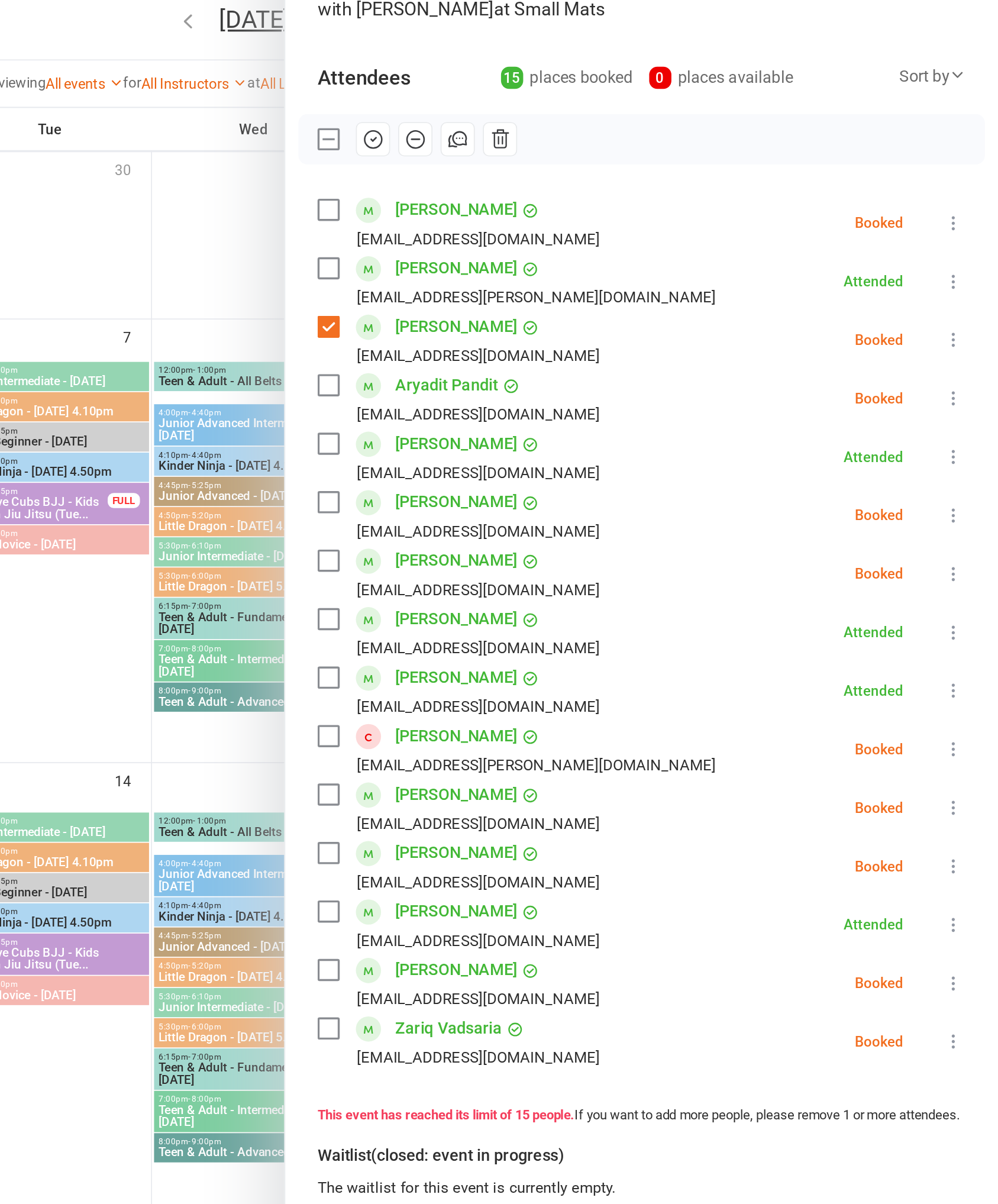
click at [599, 258] on label at bounding box center [604, 264] width 12 height 12
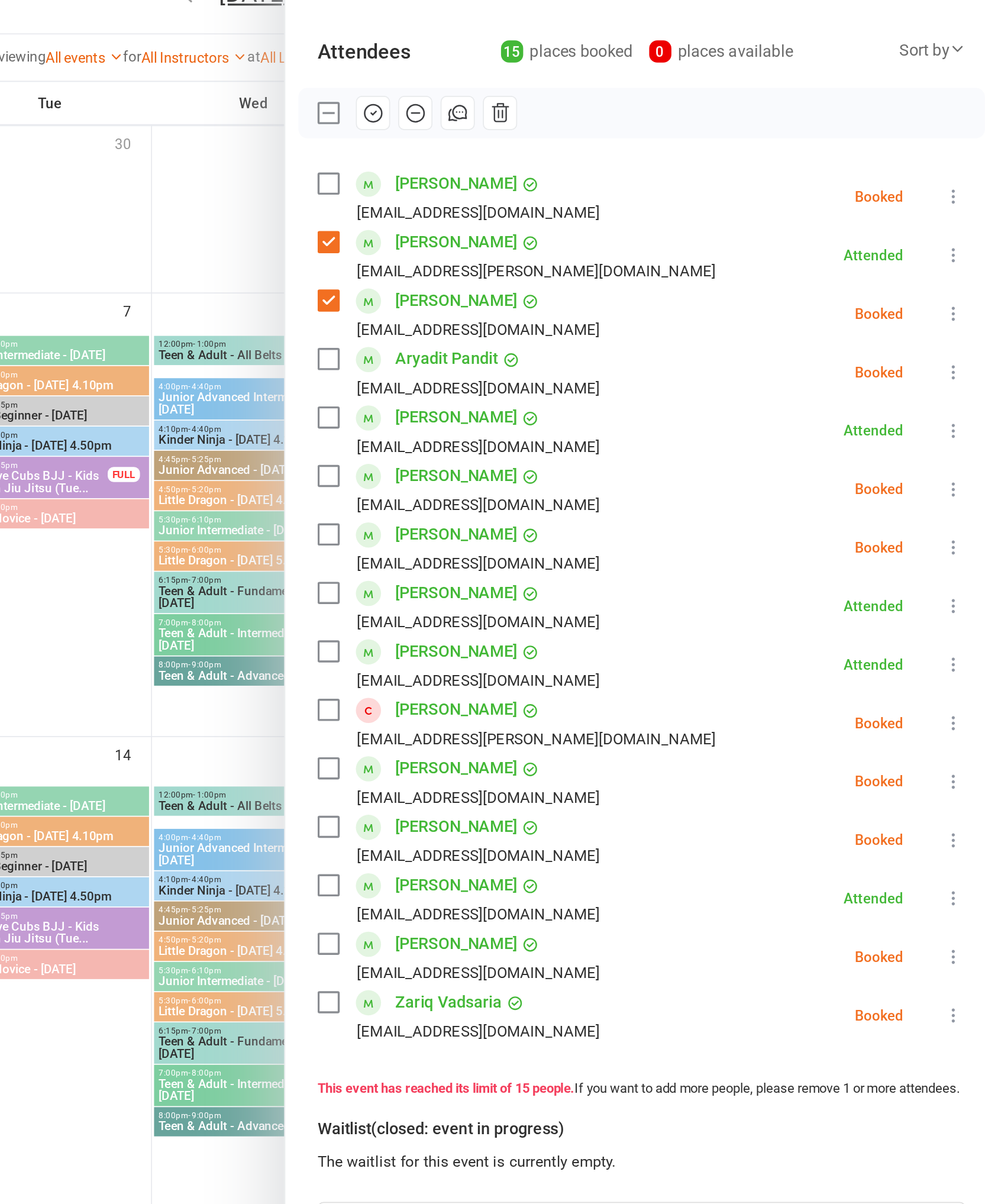
click at [599, 361] on label at bounding box center [604, 367] width 12 height 12
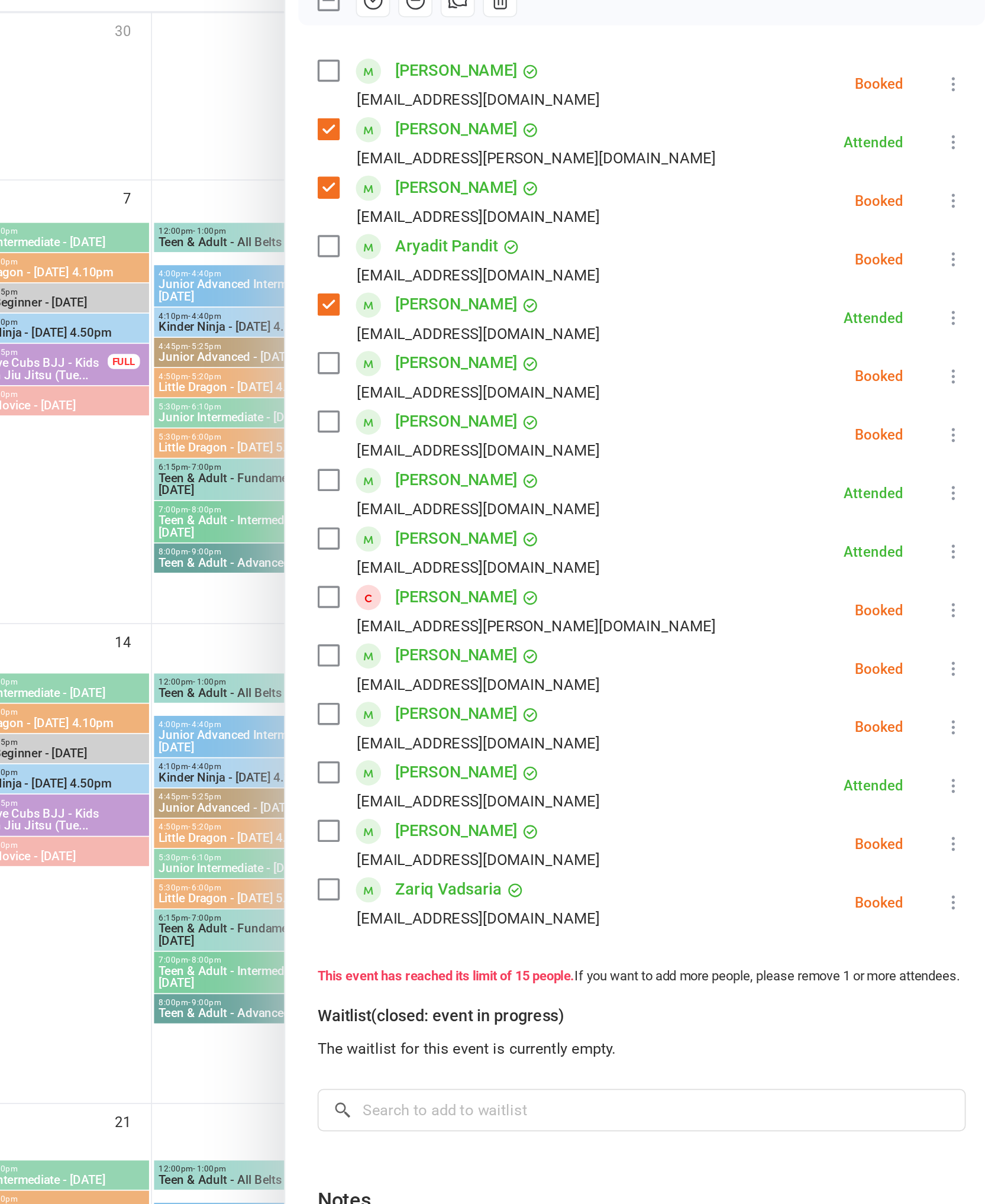
click at [599, 464] on label at bounding box center [604, 469] width 12 height 12
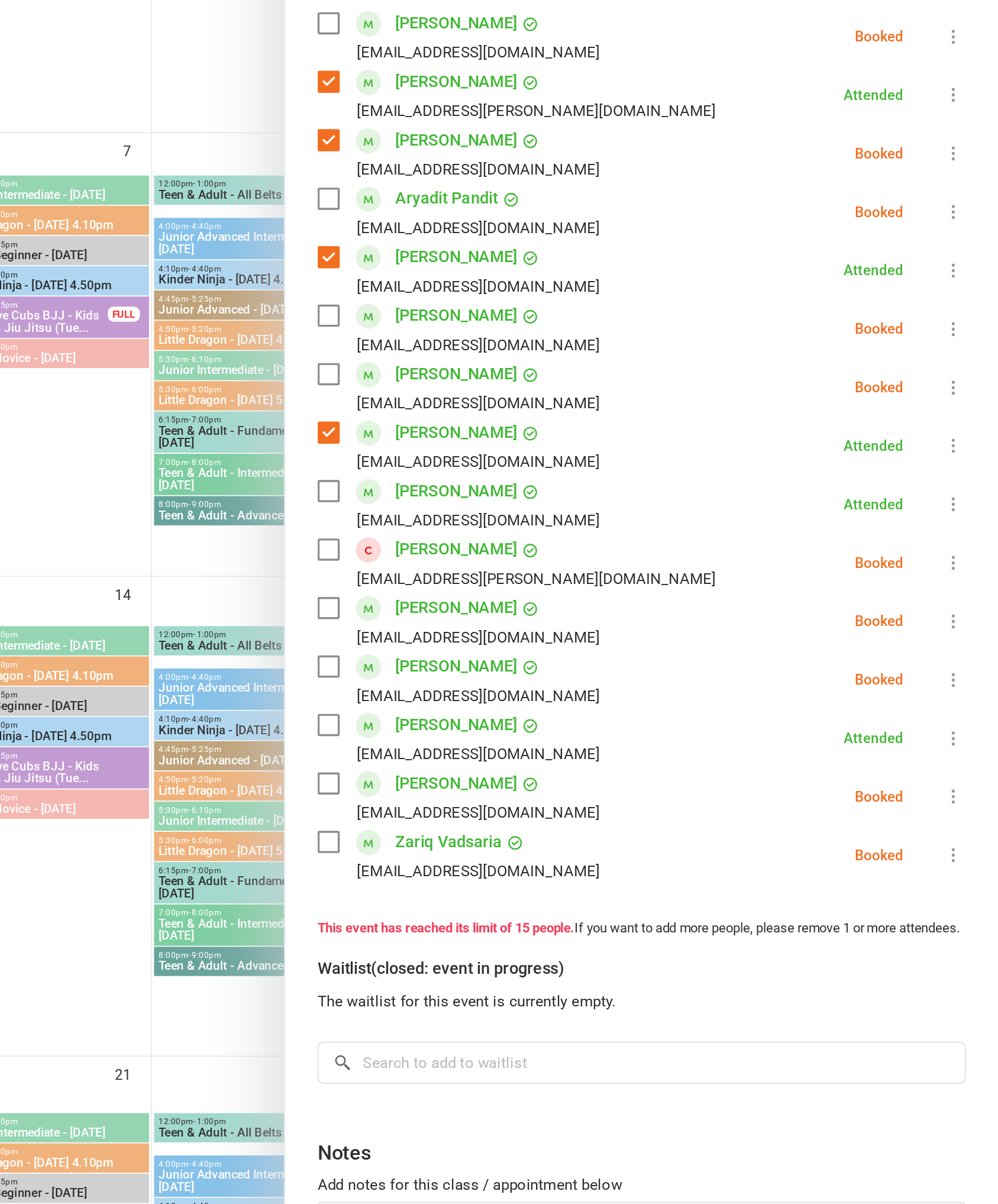
click at [599, 532] on label at bounding box center [604, 538] width 12 height 12
click at [599, 498] on label at bounding box center [604, 504] width 12 height 12
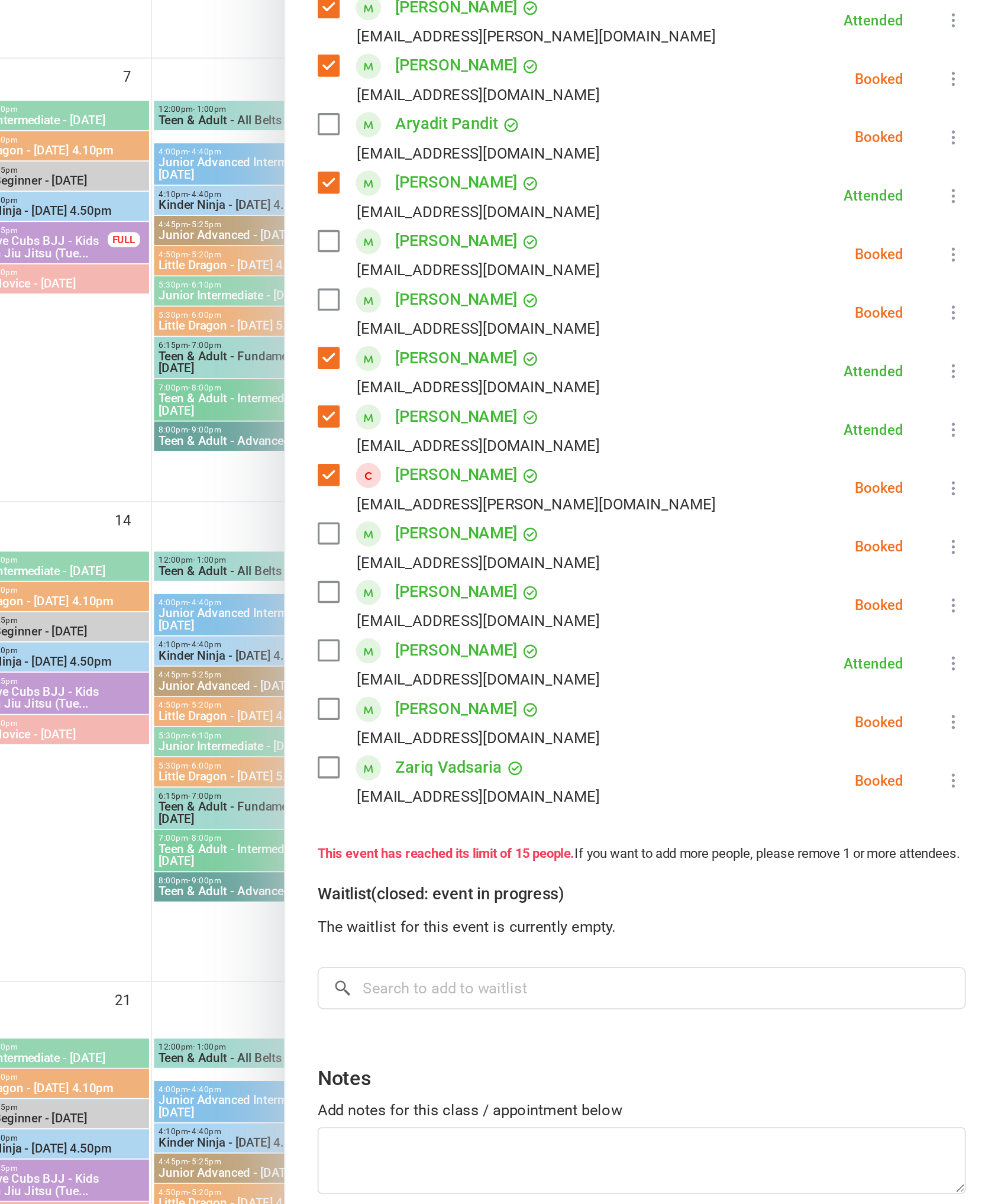
click at [599, 532] on label at bounding box center [604, 538] width 12 height 12
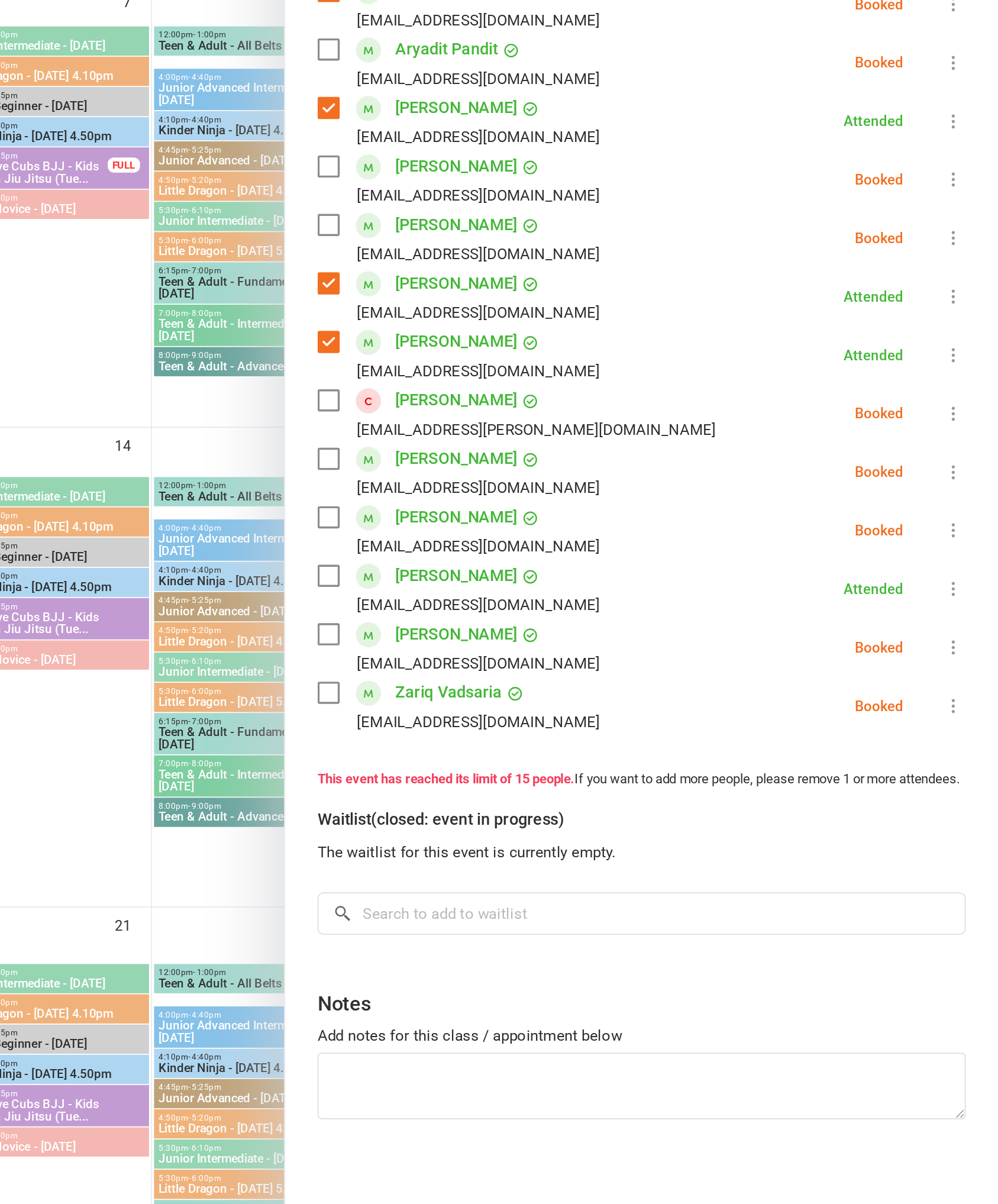
click at [599, 635] on label at bounding box center [604, 641] width 12 height 12
click at [599, 670] on label at bounding box center [604, 675] width 12 height 12
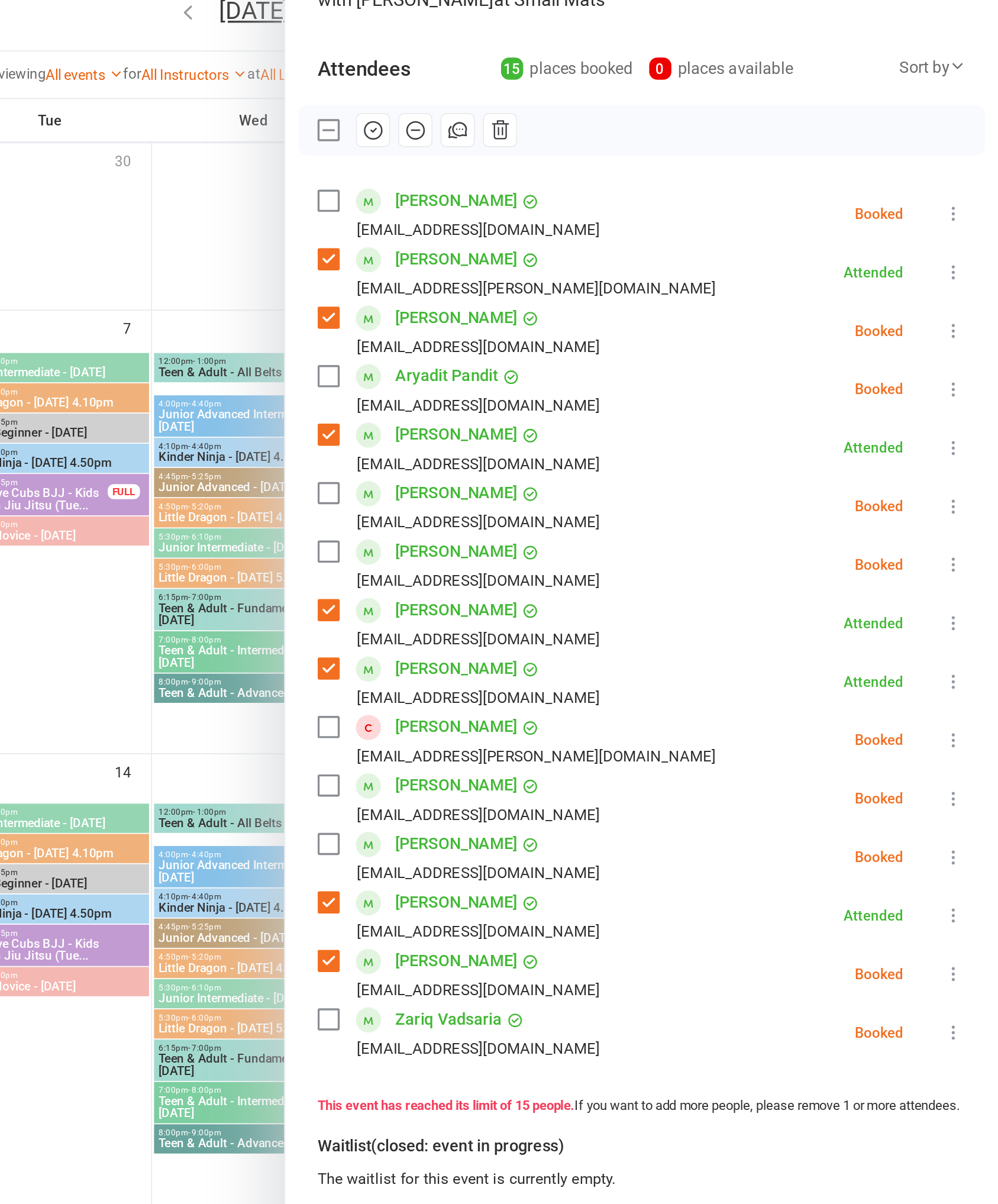
click at [631, 187] on icon "button" at bounding box center [632, 188] width 2 height 2
